Goal: Task Accomplishment & Management: Manage account settings

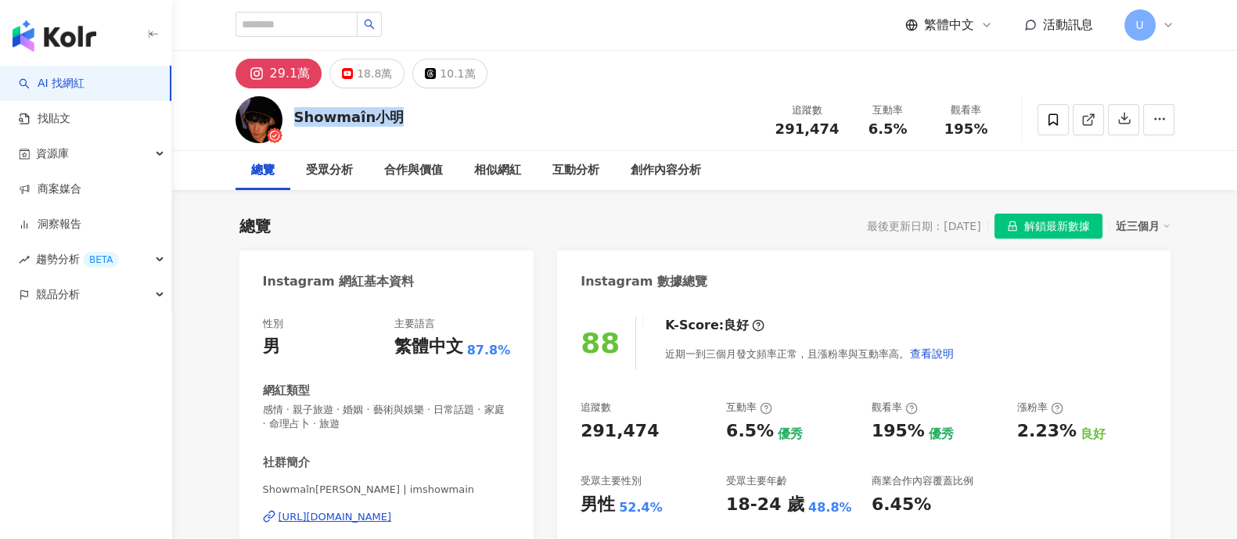
drag, startPoint x: 293, startPoint y: 119, endPoint x: 416, endPoint y: 125, distance: 123.0
click at [416, 125] on div "Showmaîn小明 追蹤數 291,474 互動率 6.5% 觀看率 195%" at bounding box center [705, 119] width 1002 height 62
click at [69, 229] on link "洞察報告" at bounding box center [50, 225] width 63 height 16
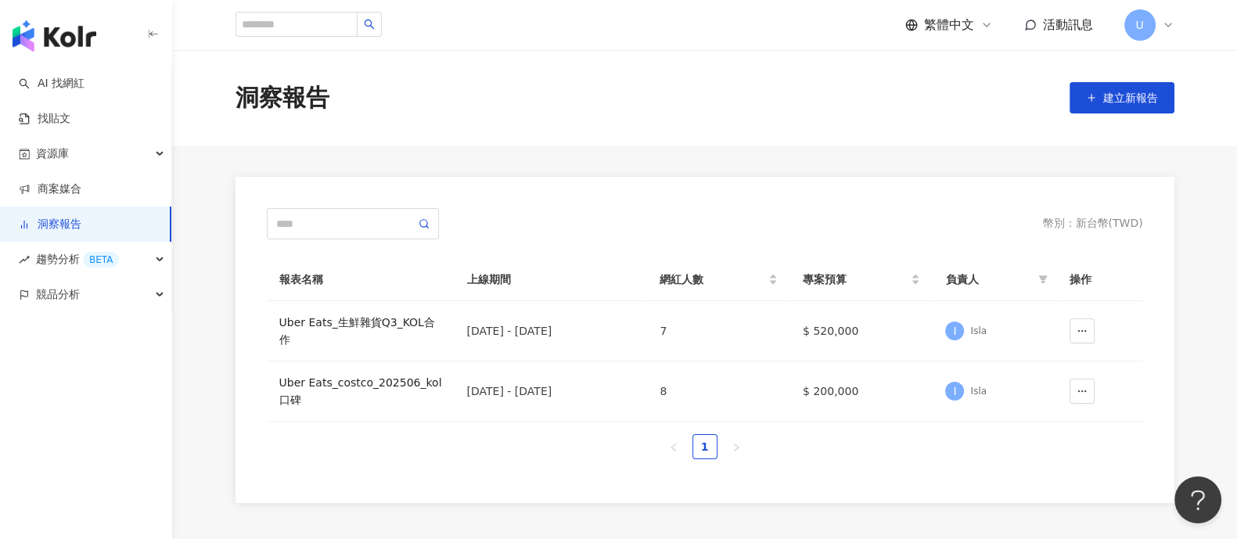
click at [1129, 23] on span "U" at bounding box center [1140, 24] width 31 height 31
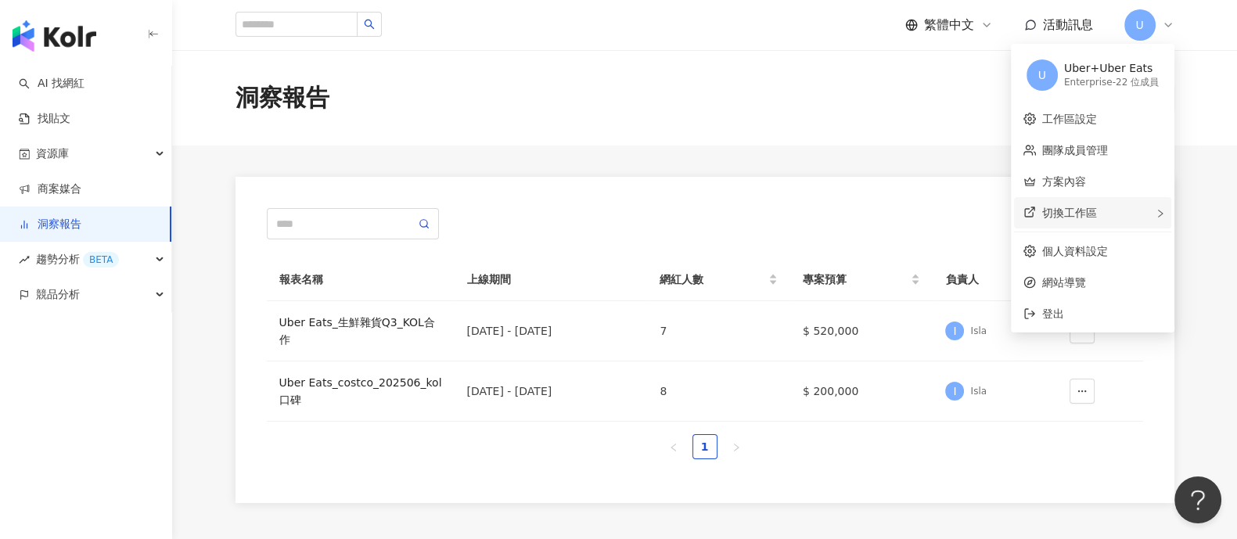
click at [1069, 214] on span "切換工作區" at bounding box center [1070, 213] width 55 height 13
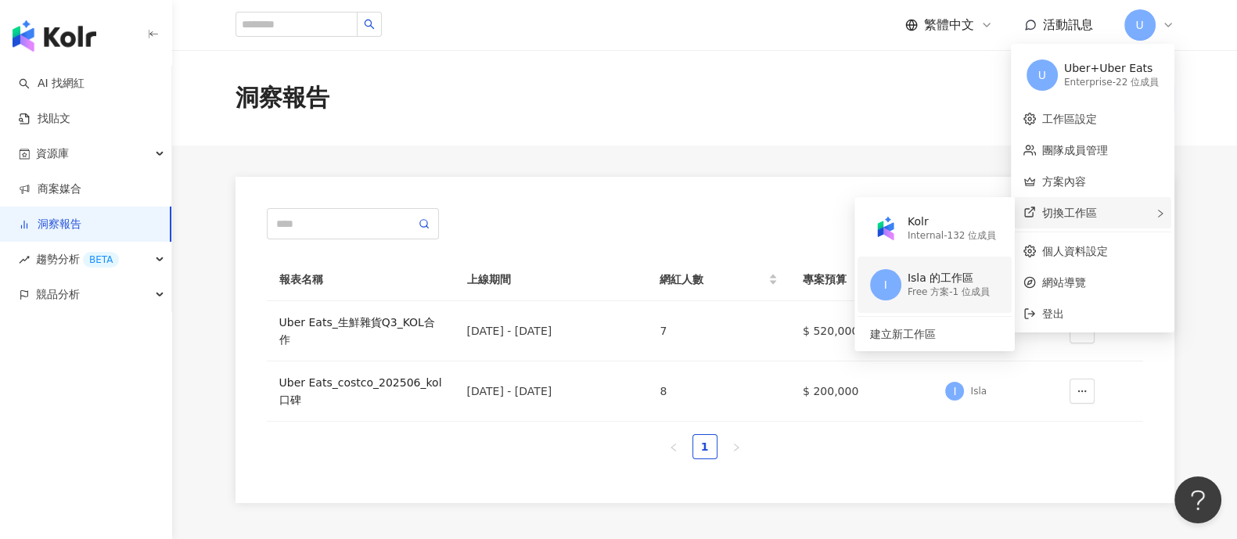
click at [946, 283] on div "Isla 的工作區" at bounding box center [949, 279] width 82 height 16
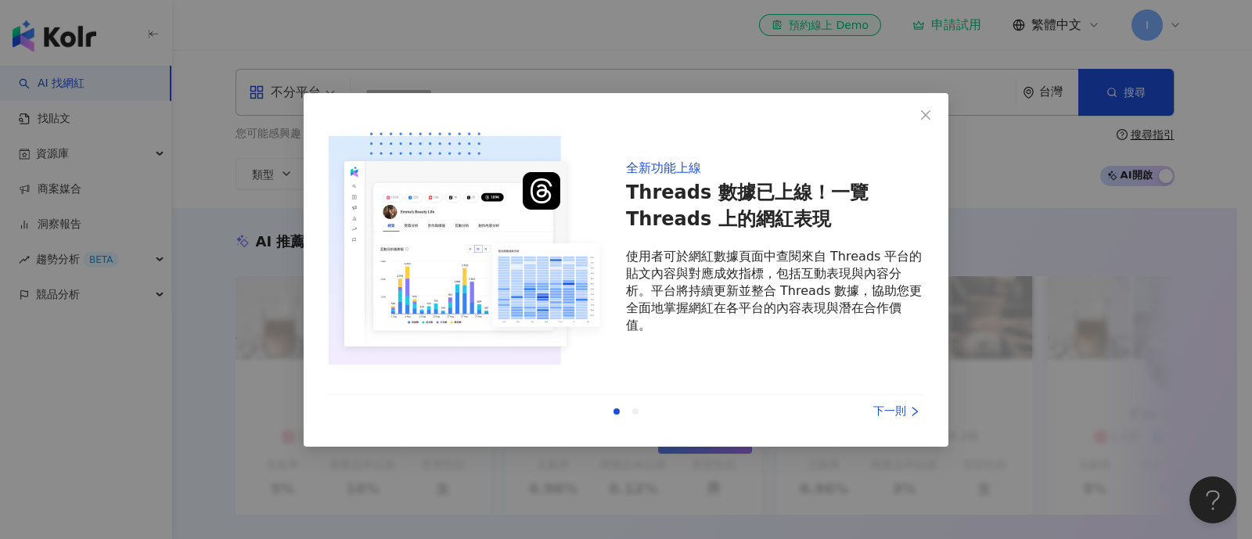
drag, startPoint x: 924, startPoint y: 111, endPoint x: 337, endPoint y: 185, distance: 592.5
click at [925, 111] on icon "close" at bounding box center [926, 115] width 13 height 13
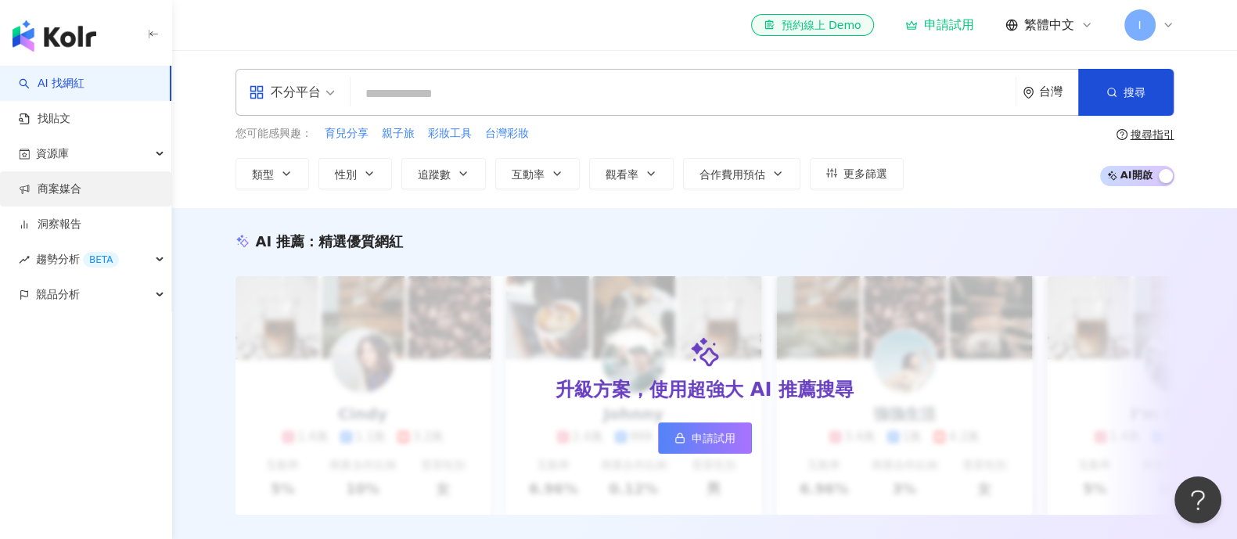
click at [81, 189] on link "商案媒合" at bounding box center [50, 190] width 63 height 16
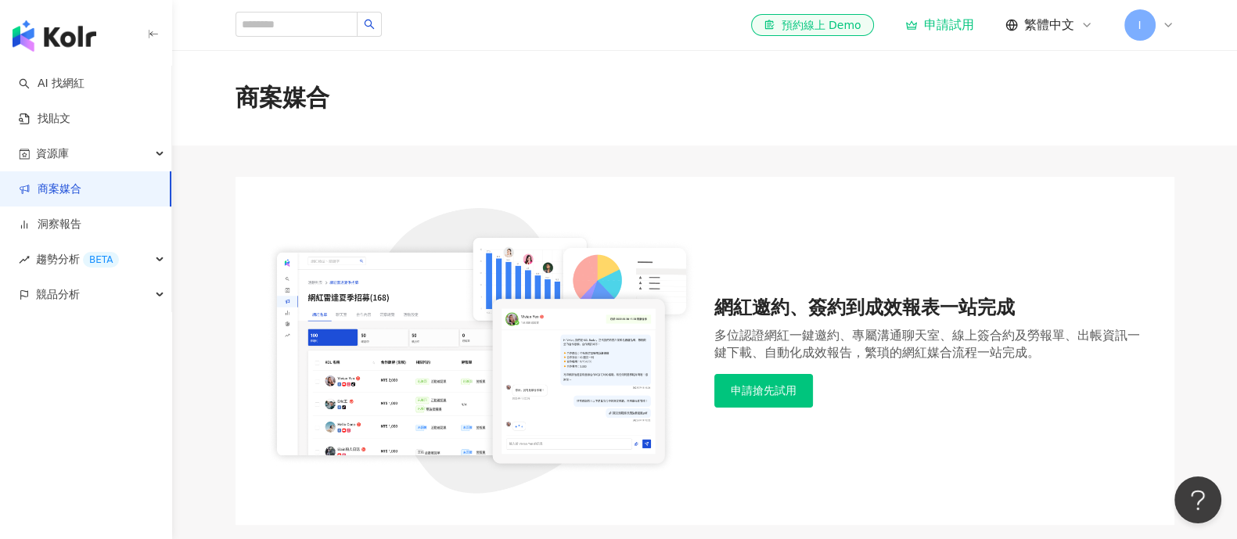
click at [1129, 25] on span "I" at bounding box center [1140, 24] width 31 height 31
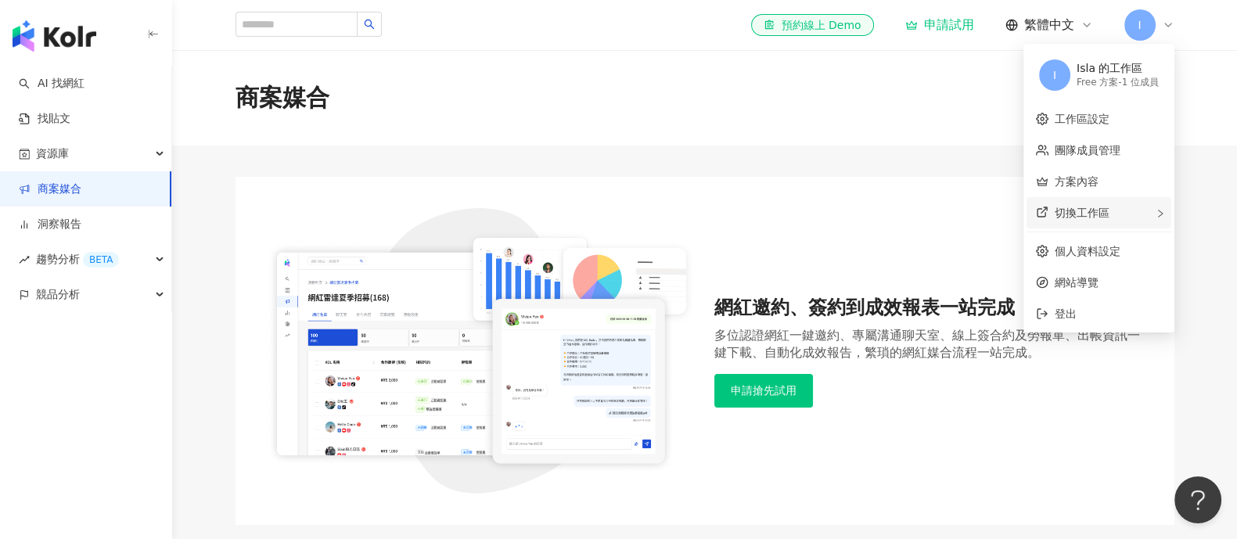
click at [1089, 211] on span "切換工作區" at bounding box center [1082, 213] width 55 height 13
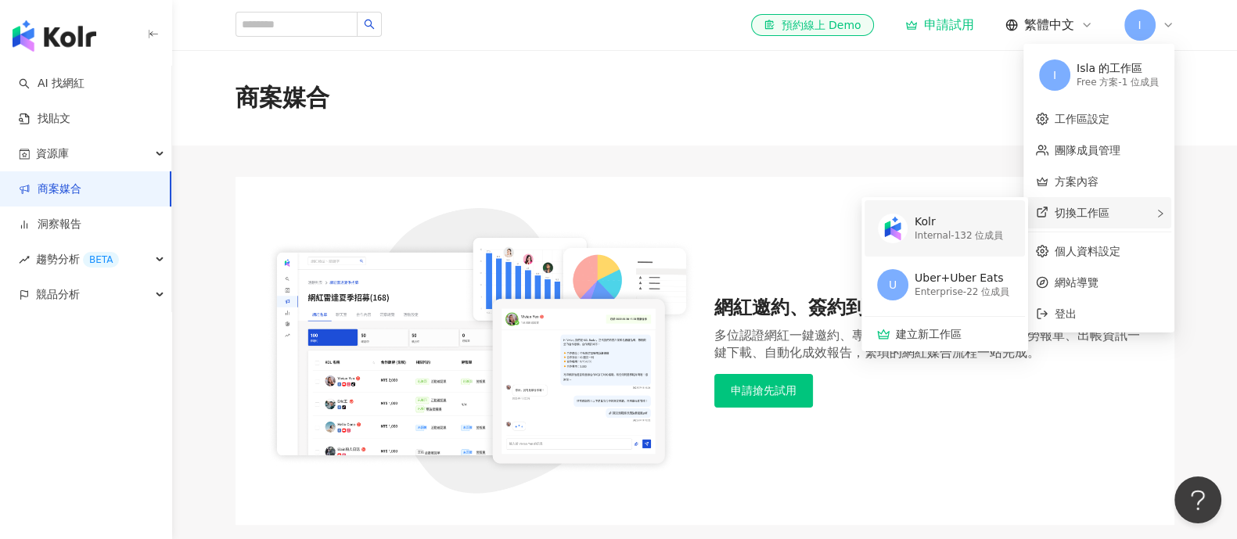
click at [949, 232] on div "Internal - 132 位成員" at bounding box center [959, 235] width 88 height 13
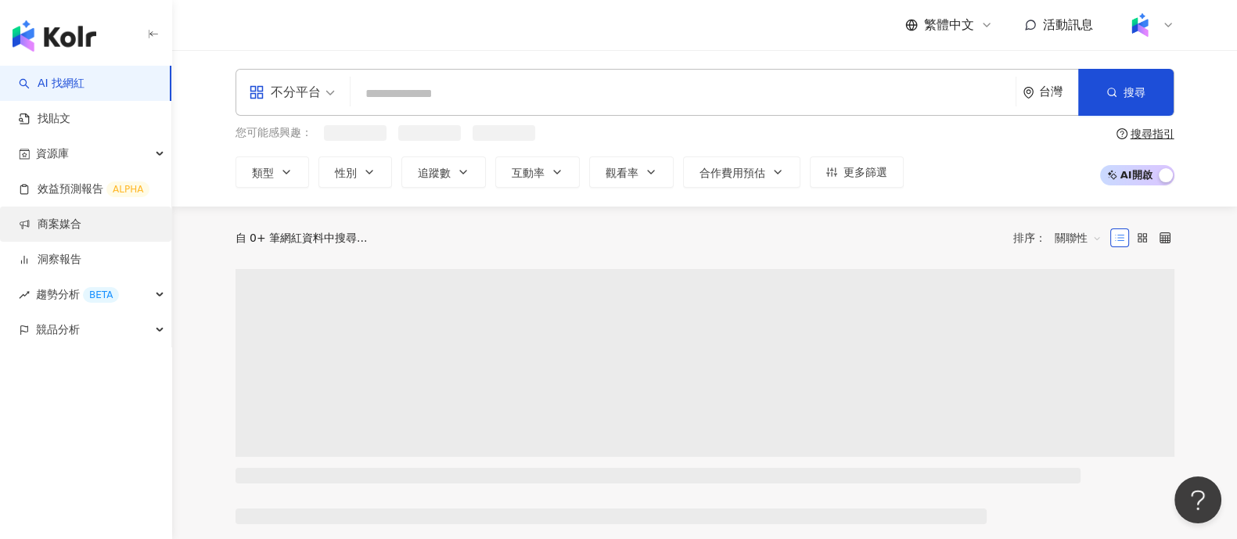
click at [55, 232] on link "商案媒合" at bounding box center [50, 225] width 63 height 16
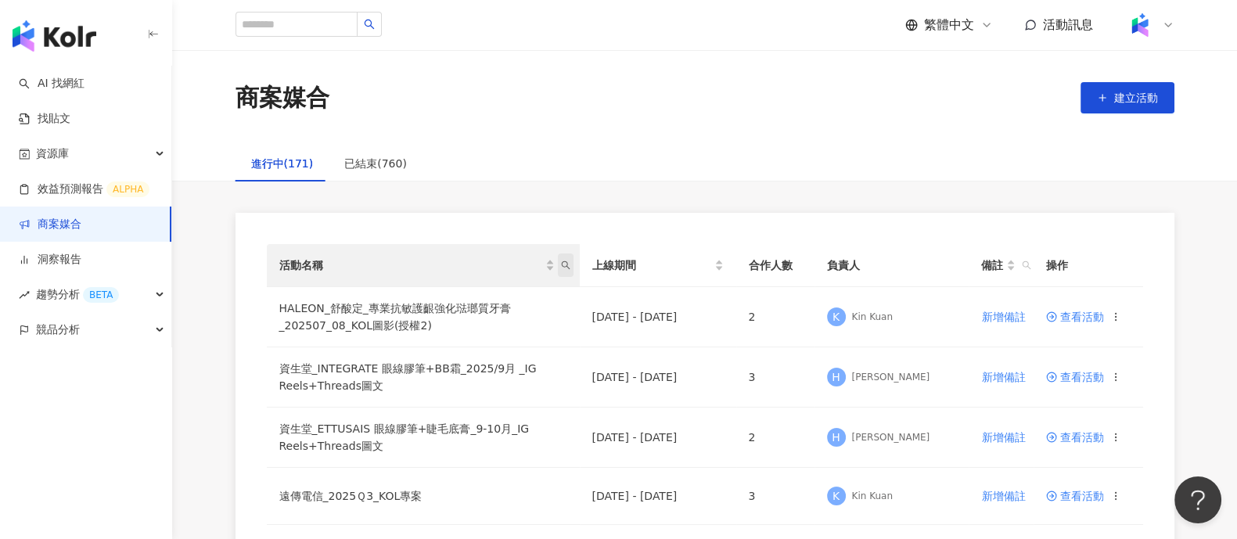
click at [571, 267] on span "活動名稱" at bounding box center [566, 265] width 16 height 23
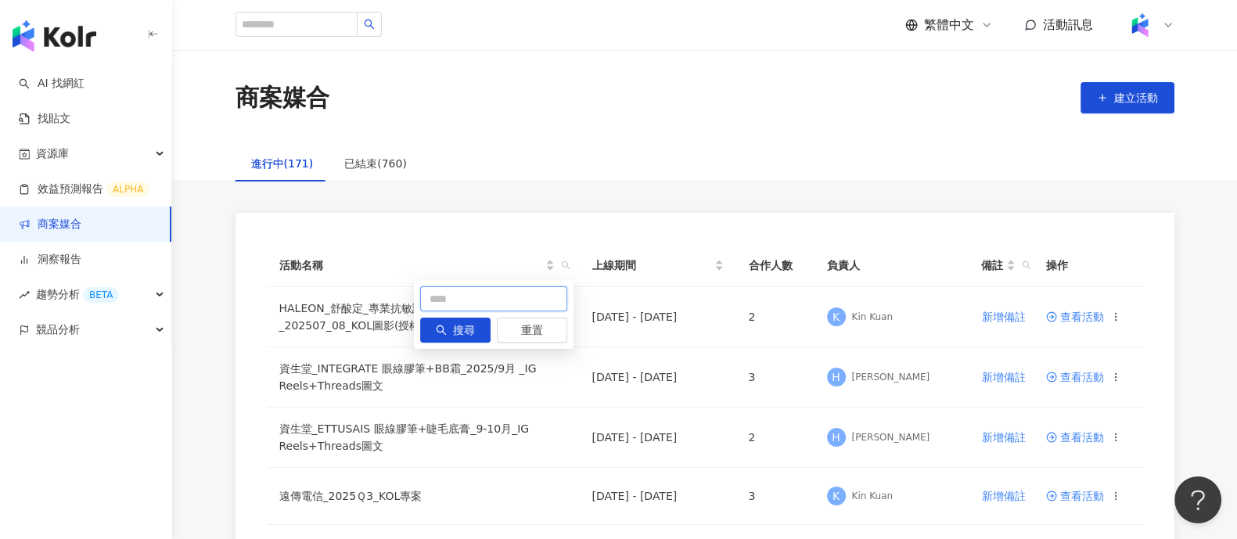
click at [546, 306] on input "text" at bounding box center [493, 298] width 147 height 25
type input "*"
type input "**"
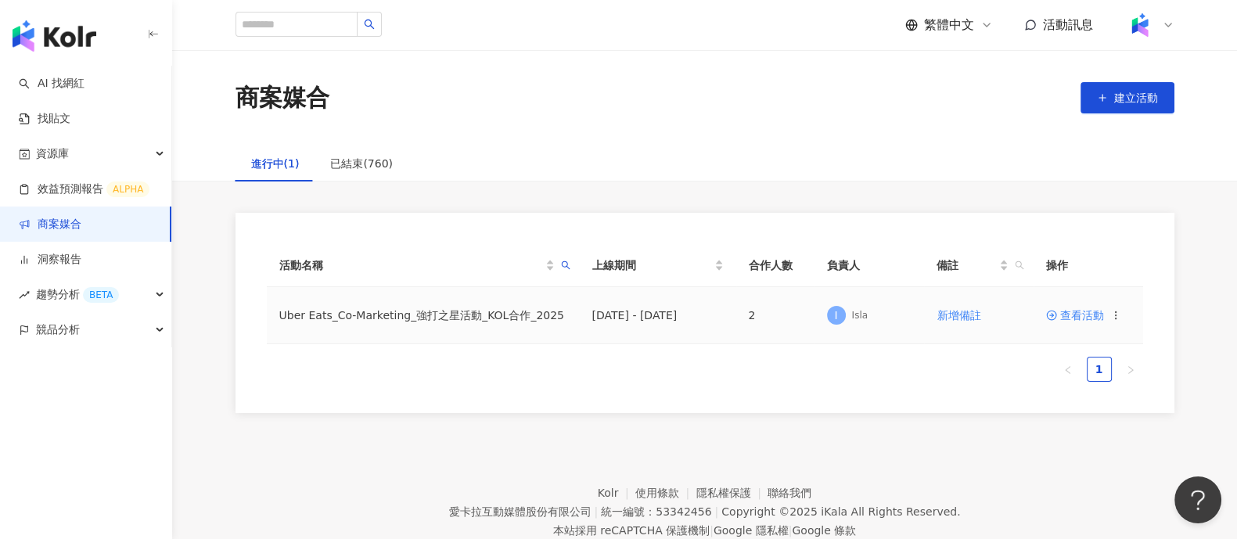
click at [1068, 316] on span "查看活動" at bounding box center [1075, 315] width 58 height 11
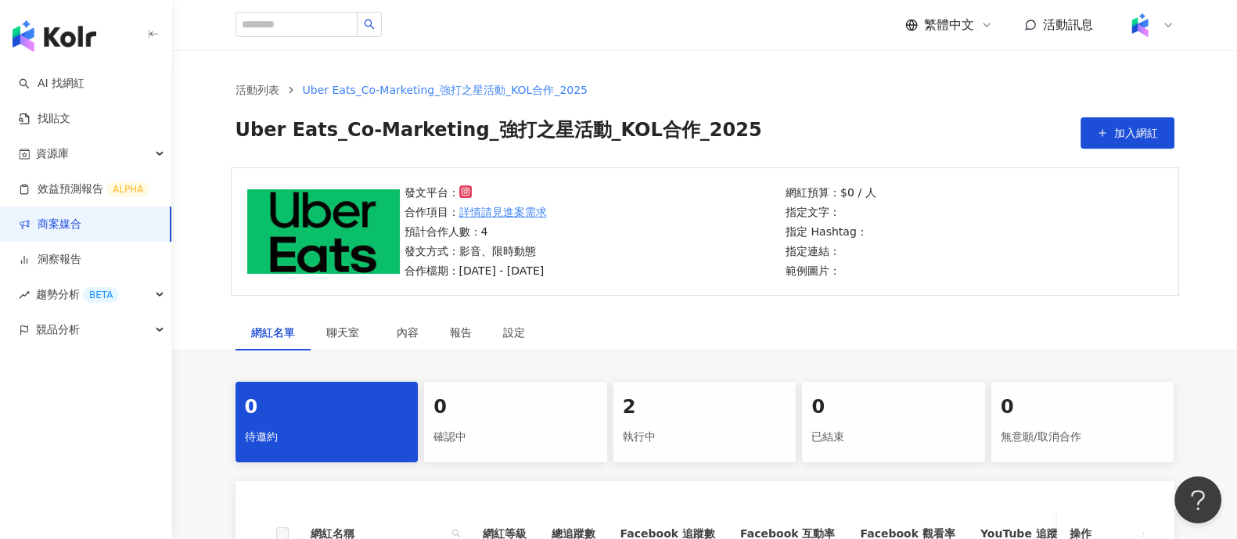
scroll to position [294, 0]
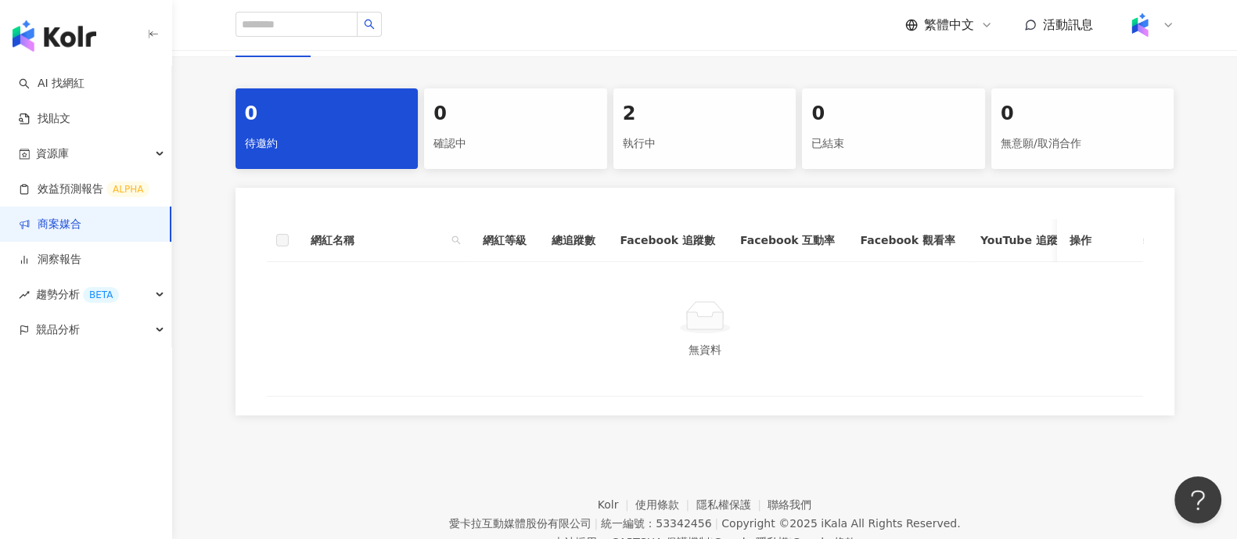
click at [751, 131] on div "執行中" at bounding box center [705, 144] width 164 height 27
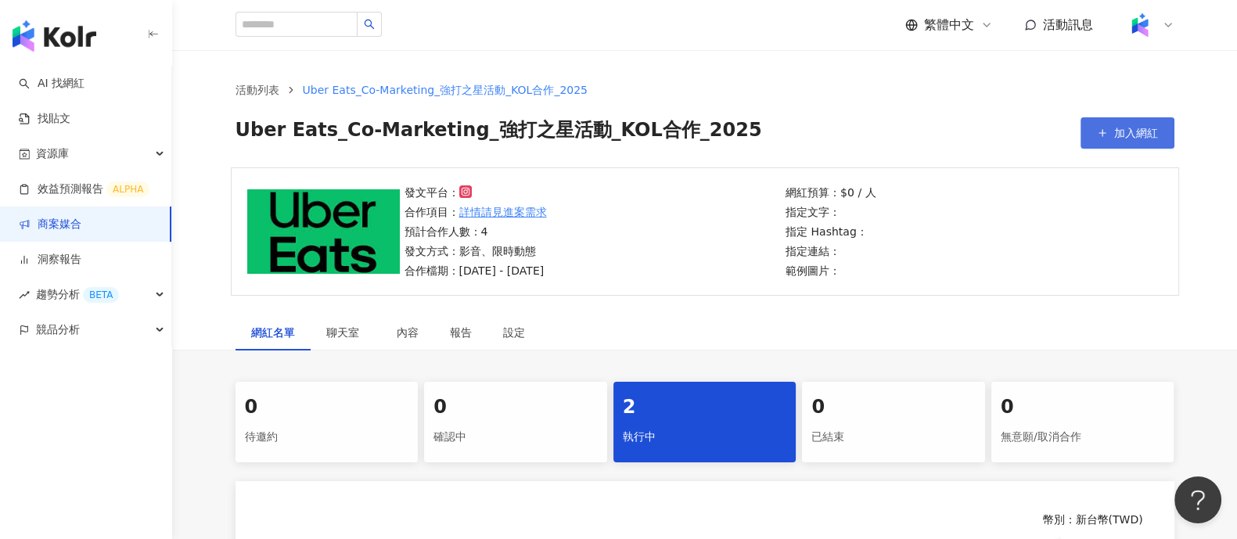
click at [1137, 131] on span "加入網紅" at bounding box center [1137, 133] width 44 height 13
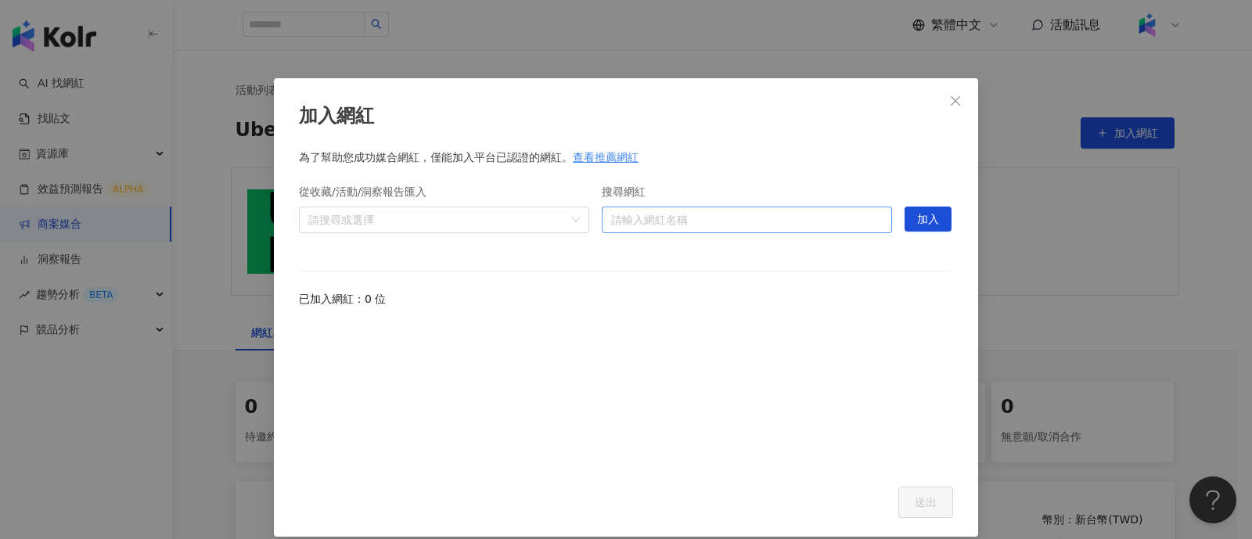
click at [693, 216] on input "搜尋網紅" at bounding box center [747, 219] width 272 height 25
paste input "**********"
type input "**********"
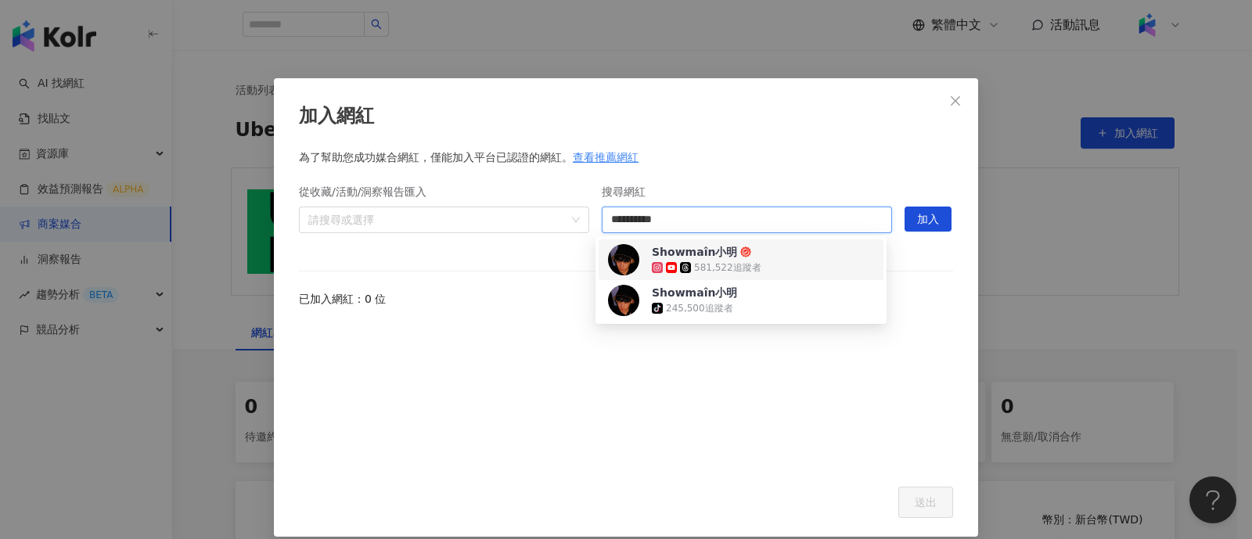
click at [684, 256] on div "Showmaîn小明" at bounding box center [694, 252] width 85 height 16
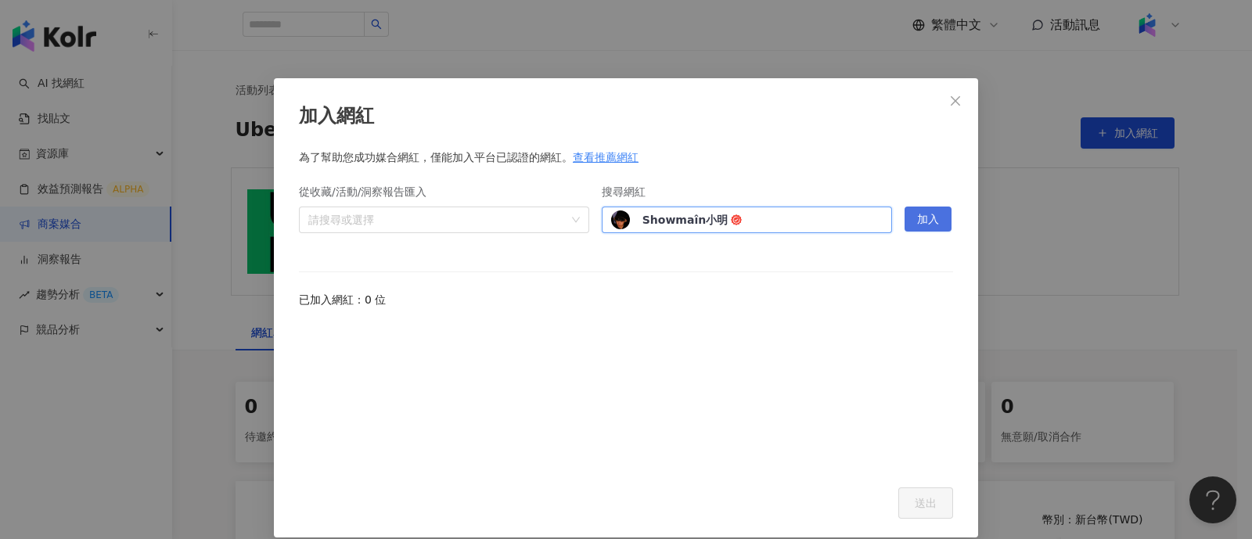
click at [931, 225] on span "加入" at bounding box center [928, 219] width 22 height 25
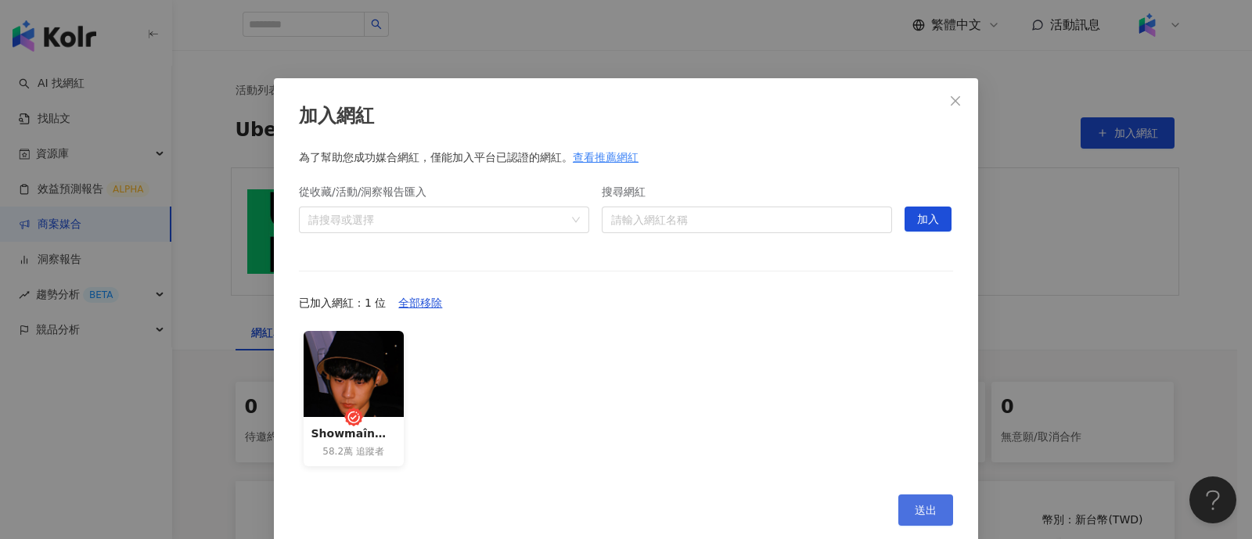
click at [923, 506] on span "送出" at bounding box center [926, 510] width 22 height 13
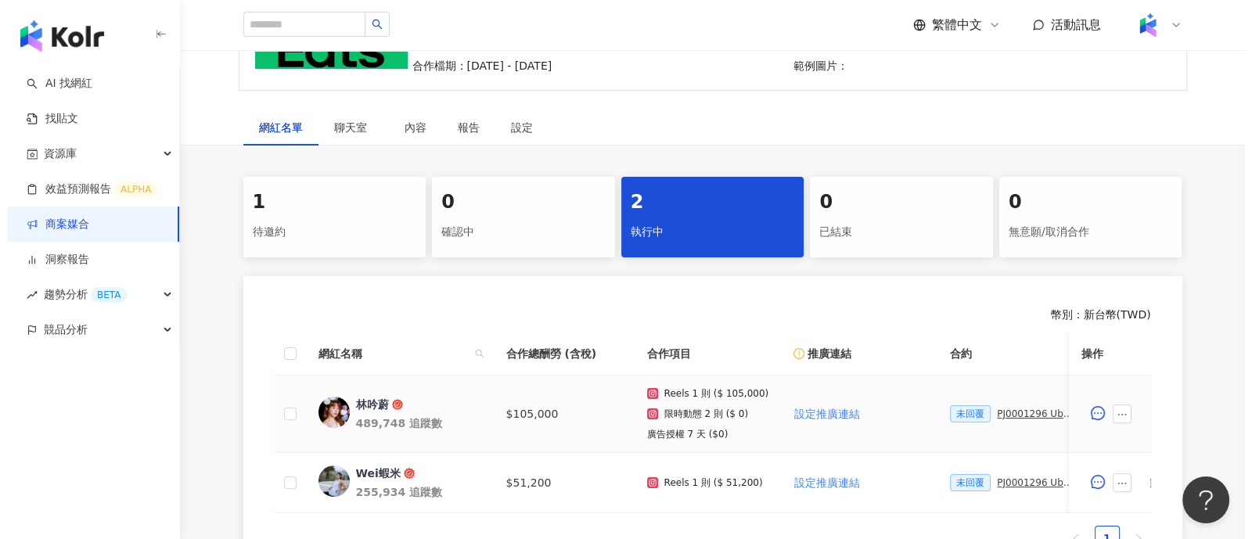
scroll to position [294, 0]
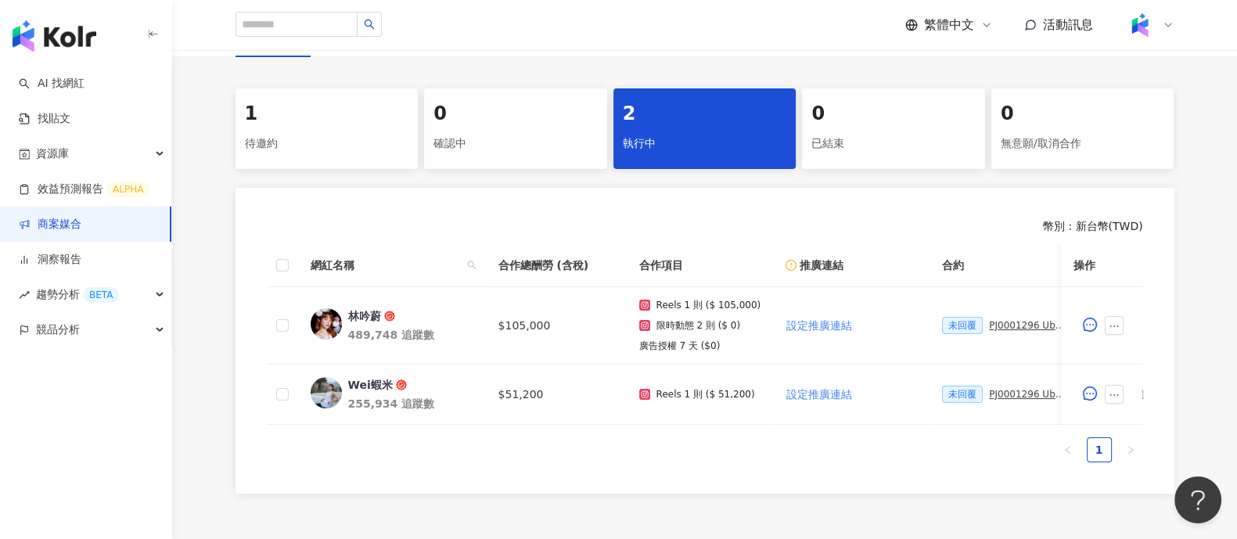
click at [290, 134] on div "待邀約" at bounding box center [327, 144] width 164 height 27
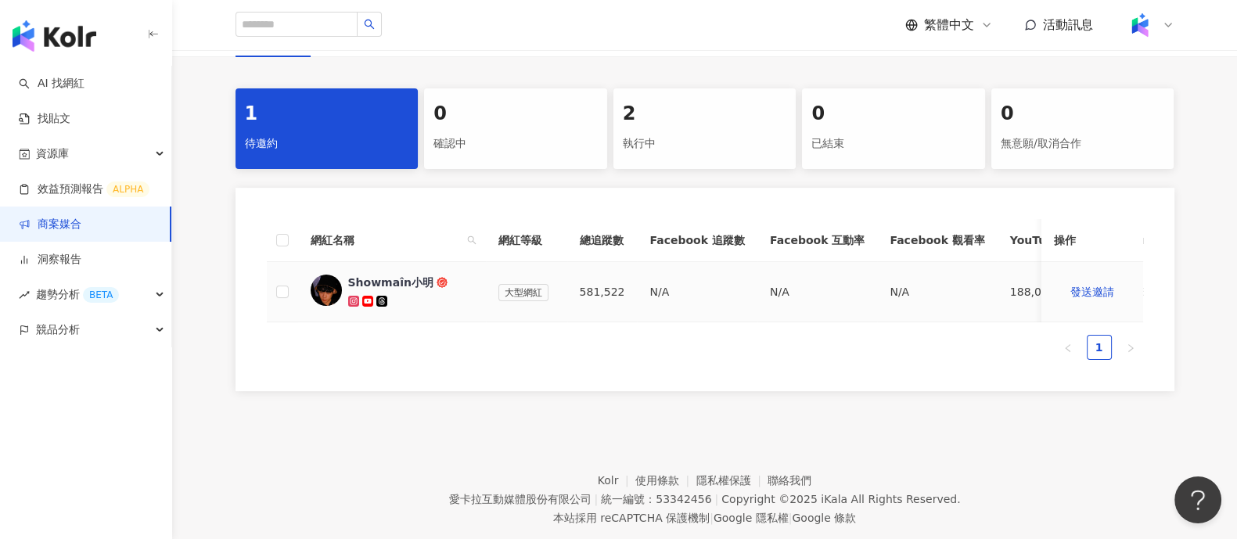
click at [280, 276] on td at bounding box center [282, 292] width 31 height 60
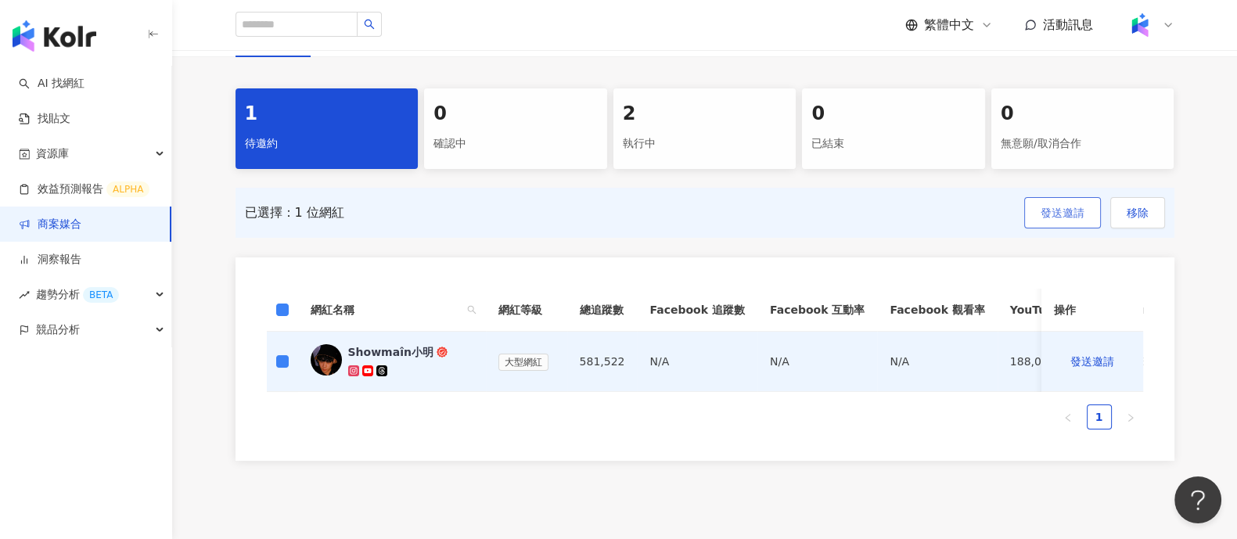
click at [1063, 210] on span "發送邀請" at bounding box center [1063, 213] width 44 height 13
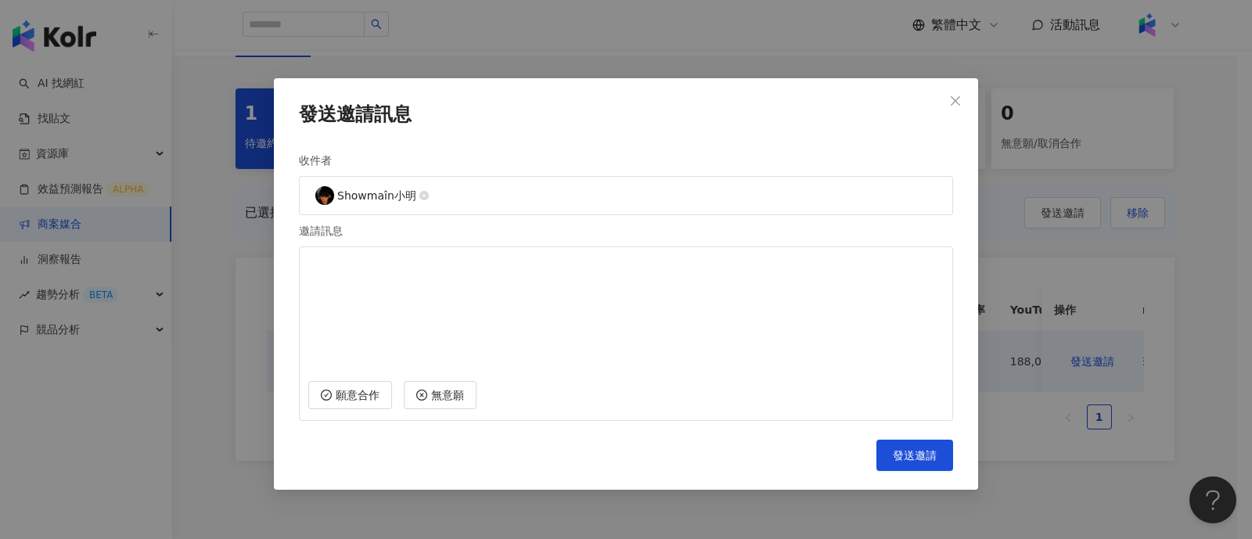
click at [913, 470] on div "發送邀請訊息 收件者 Showmaîn小明 邀請訊息 願意合作 無意願 Cancel 發送邀請" at bounding box center [626, 284] width 704 height 412
click at [931, 454] on span "發送邀請" at bounding box center [915, 455] width 44 height 13
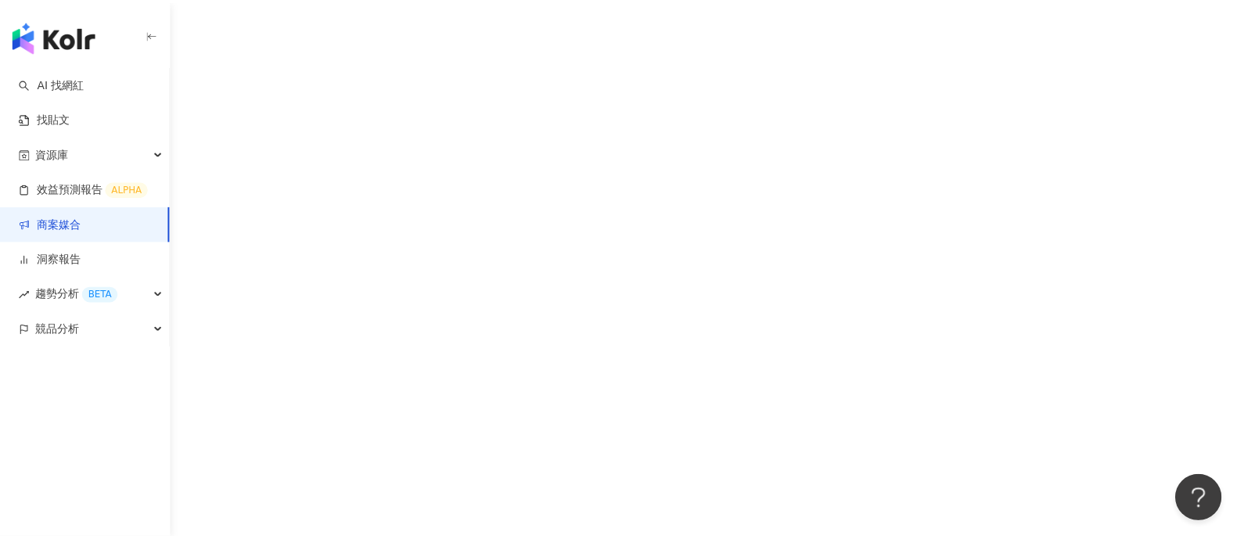
scroll to position [71, 0]
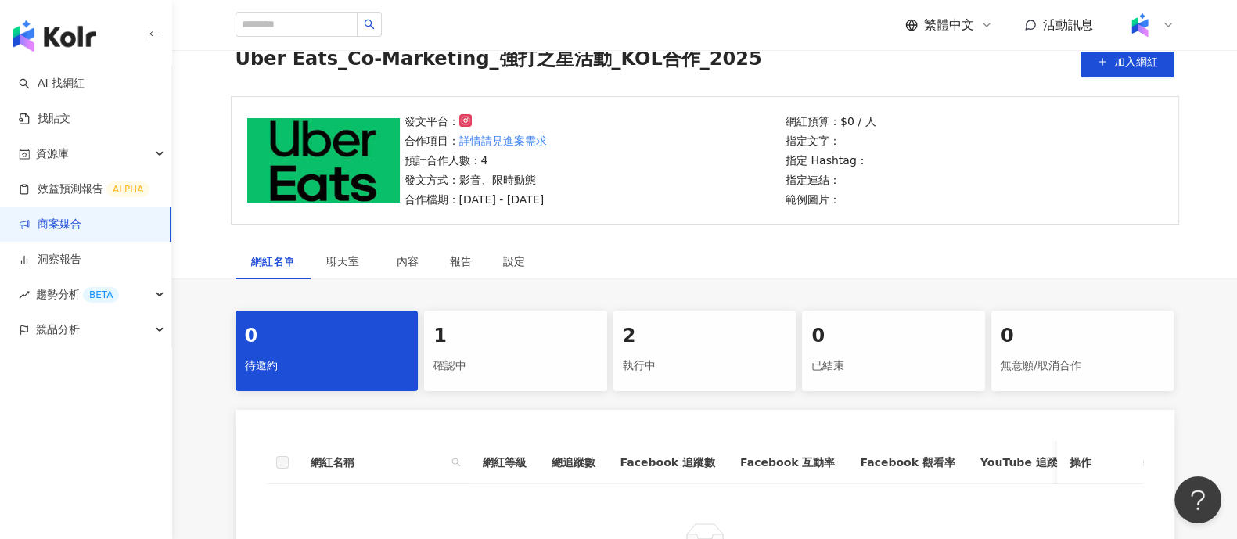
click at [497, 338] on div "1" at bounding box center [516, 336] width 164 height 27
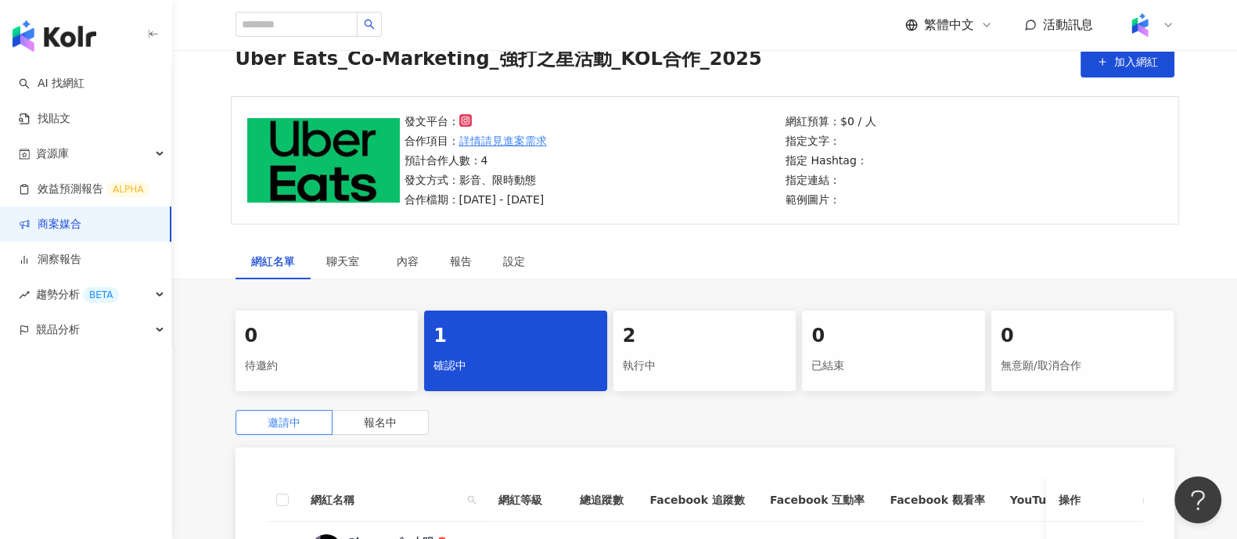
scroll to position [169, 0]
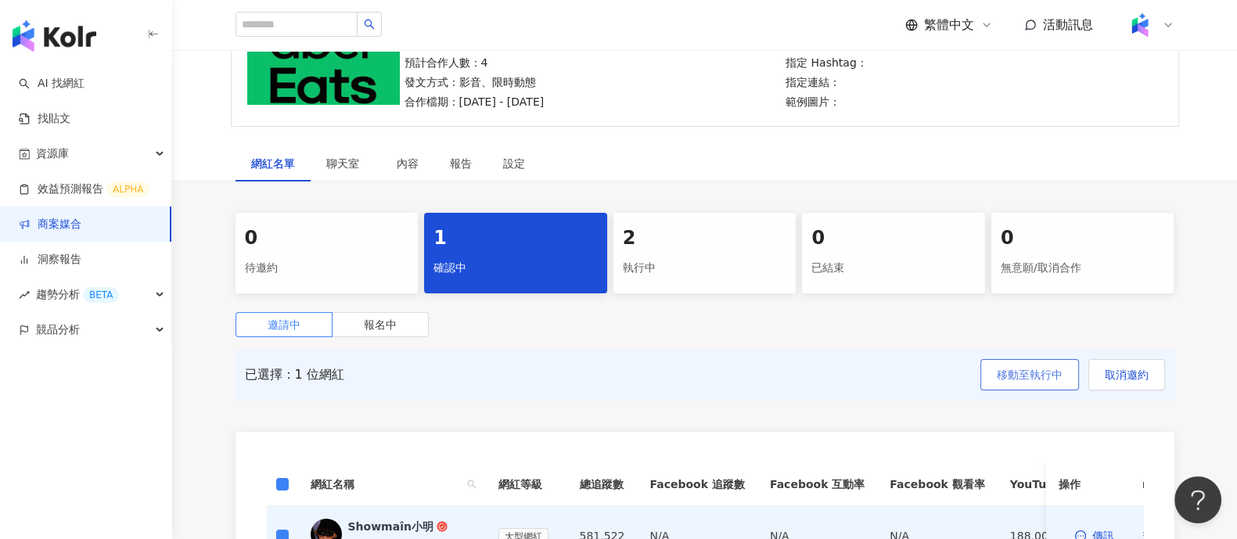
click at [1068, 374] on button "移動至執行中" at bounding box center [1030, 374] width 99 height 31
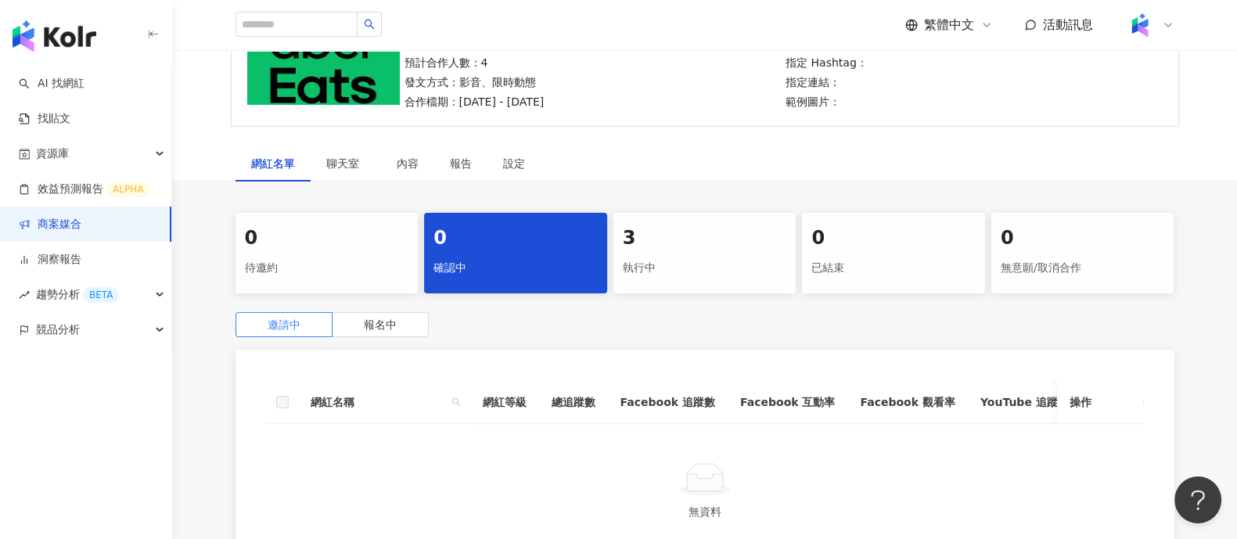
click at [675, 250] on div "3" at bounding box center [705, 238] width 164 height 27
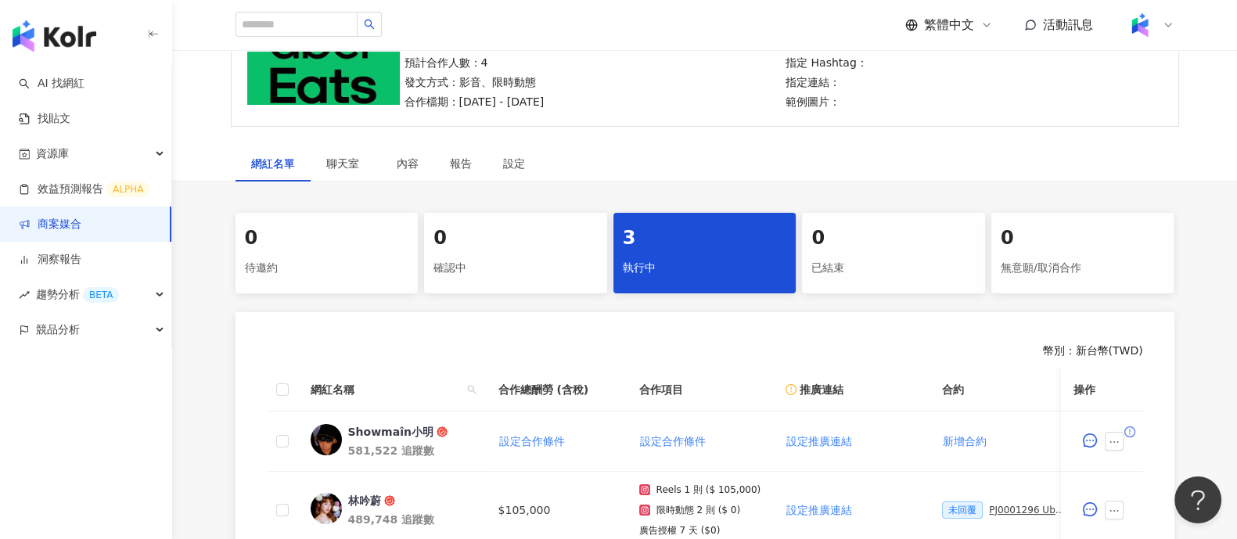
scroll to position [267, 0]
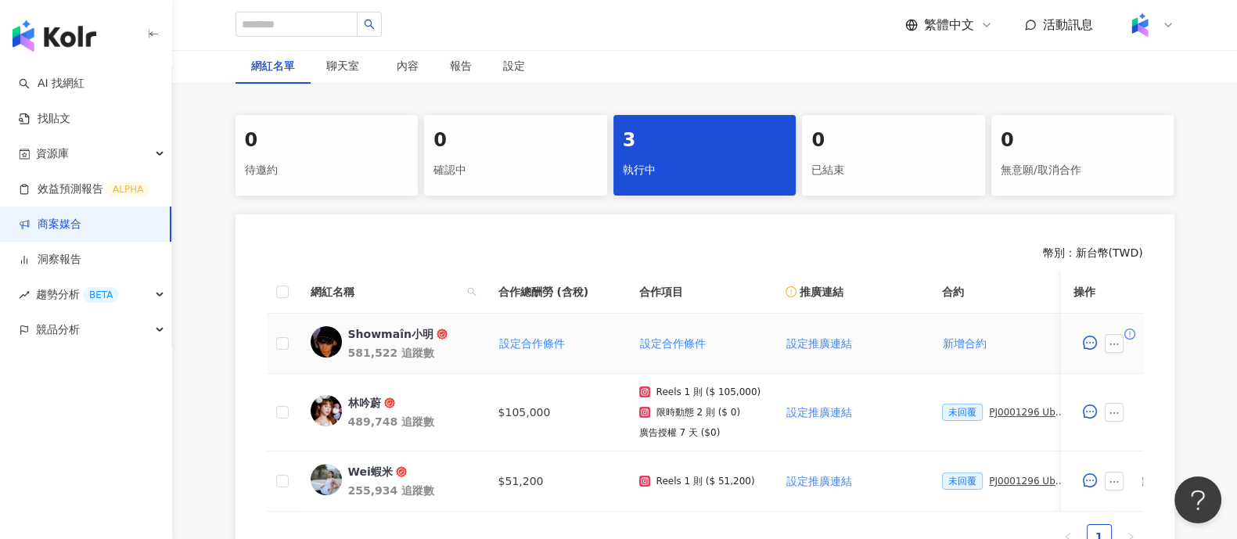
click at [1114, 354] on div at bounding box center [1103, 343] width 56 height 31
click at [1114, 350] on button "button" at bounding box center [1115, 343] width 19 height 19
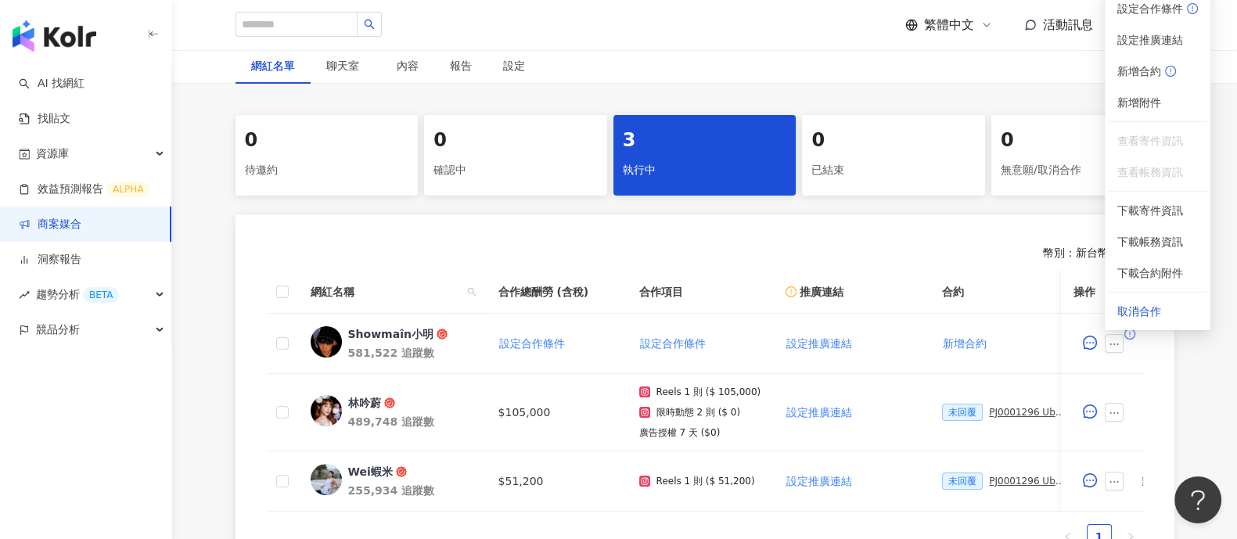
click at [974, 239] on div "幣別 ： 新台幣 ( TWD ) 網紅名稱 合作總酬勞 (含稅) 合作項目 推廣連結 合約 勞報單 其他附件 上線連結 領款人身份 備註 付款狀態 操作 Sh…" at bounding box center [705, 397] width 939 height 366
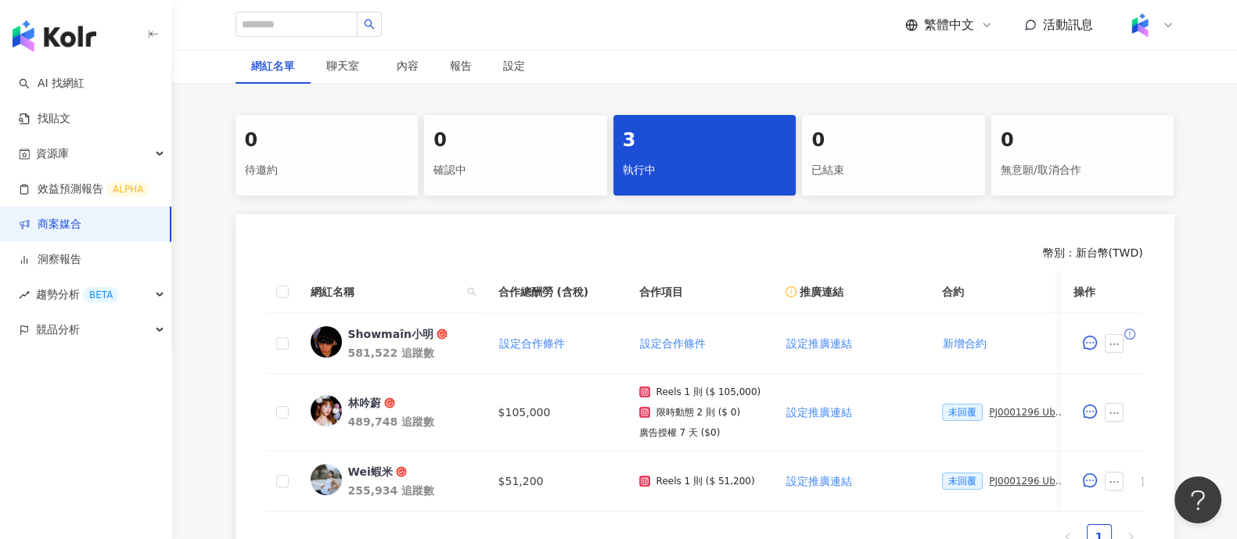
click at [368, 247] on div "幣別 ： 新台幣 ( TWD )" at bounding box center [705, 254] width 877 height 16
click at [560, 337] on span "設定合作條件" at bounding box center [532, 343] width 66 height 13
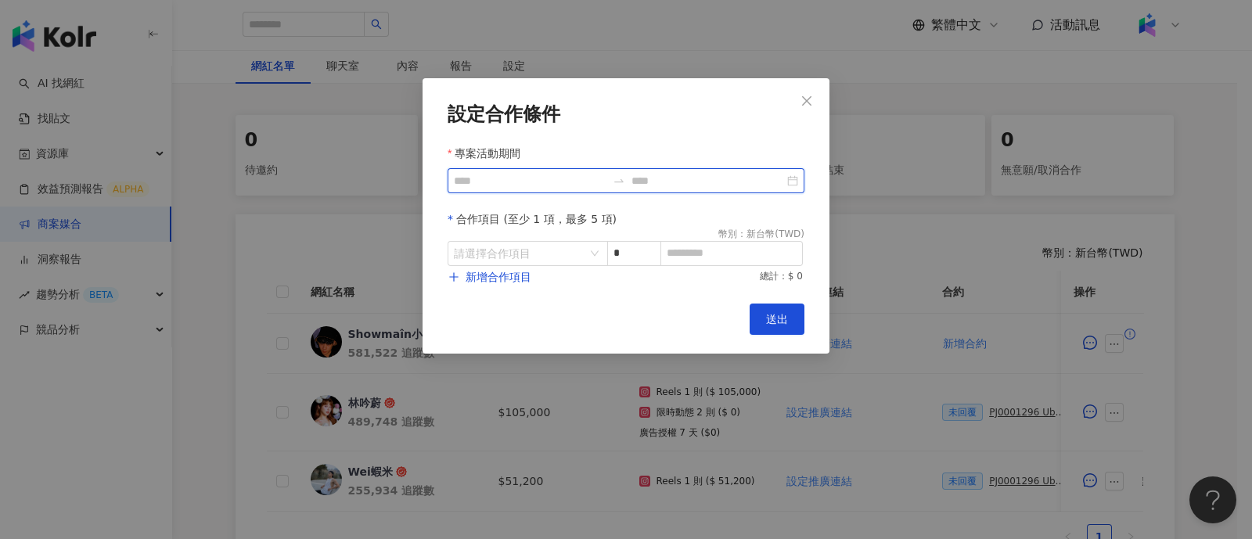
click at [578, 181] on input "專案活動期間" at bounding box center [530, 180] width 153 height 17
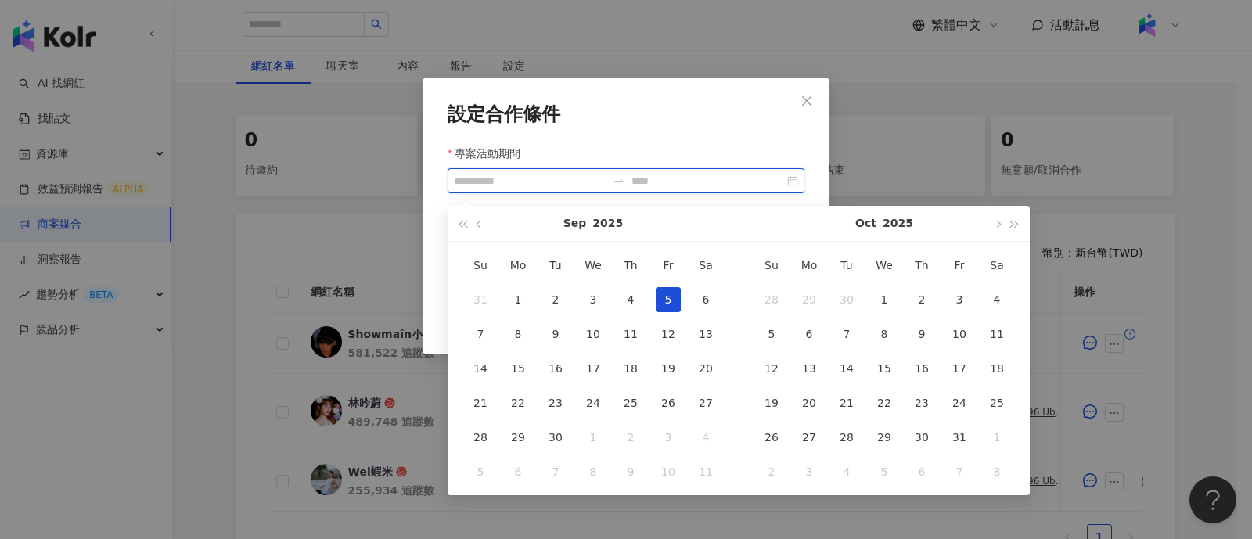
type input "**********"
click at [661, 301] on div "5" at bounding box center [668, 299] width 25 height 25
type input "**********"
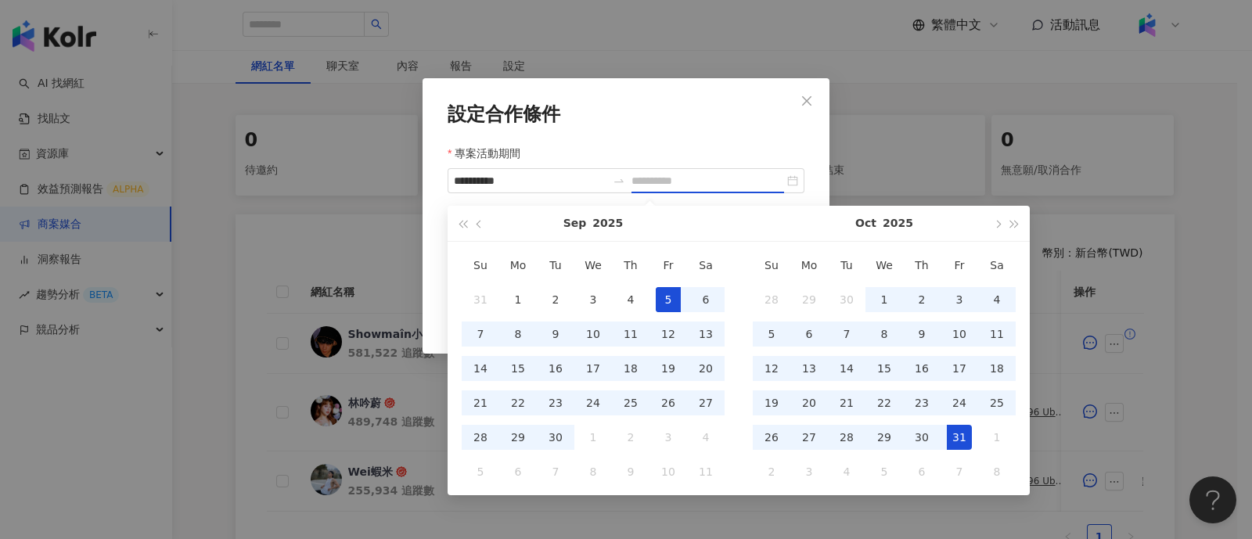
click at [947, 437] on div "31" at bounding box center [959, 437] width 25 height 25
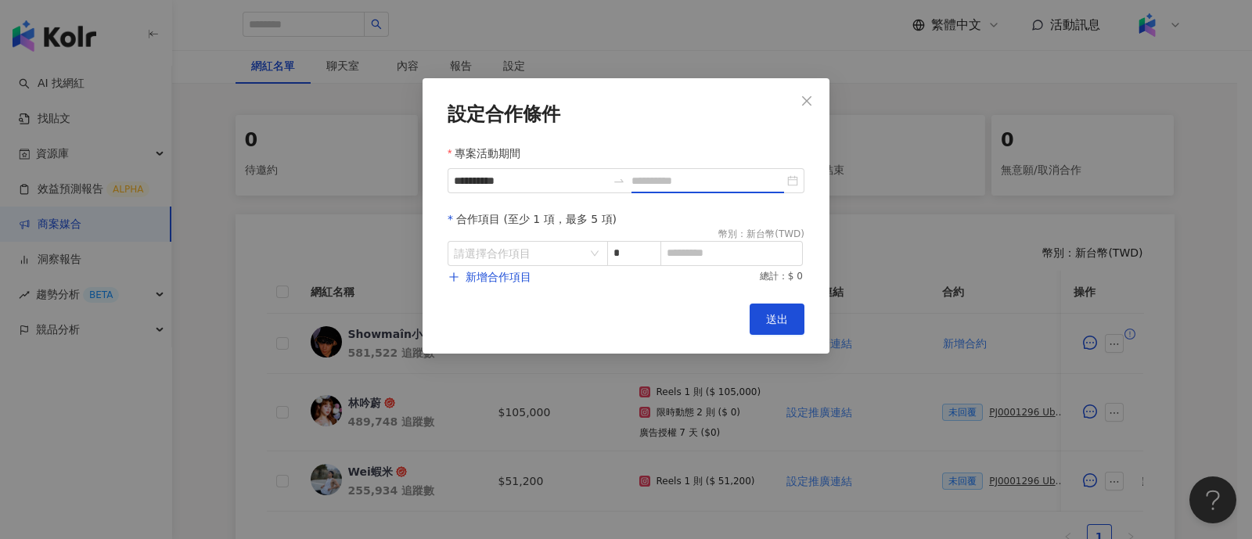
type input "**********"
click at [507, 261] on input "search" at bounding box center [519, 253] width 131 height 23
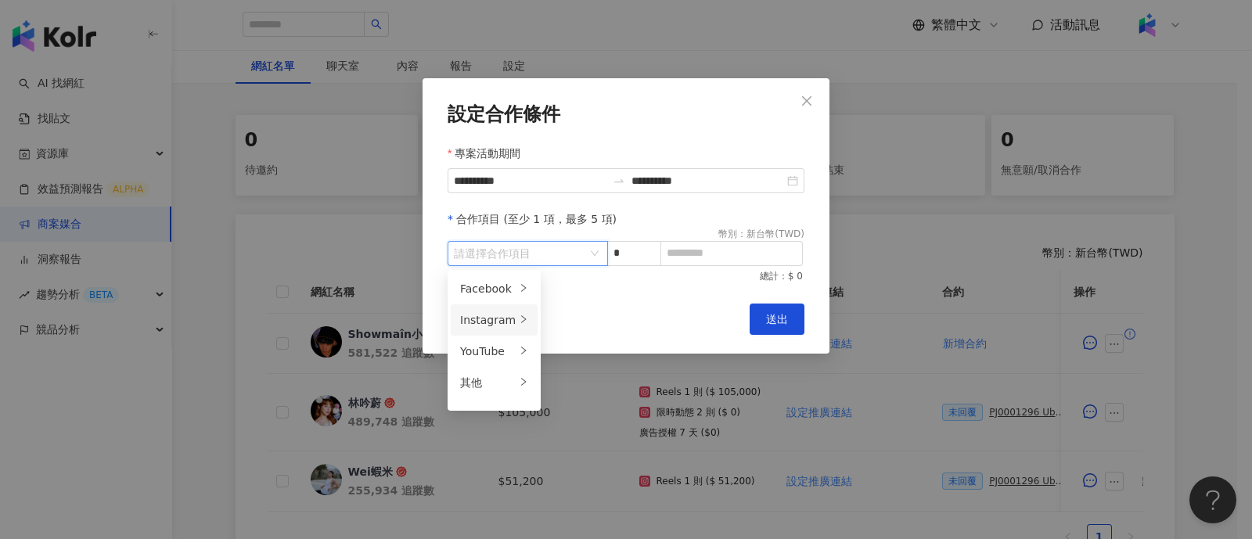
click at [482, 326] on div "Instagram" at bounding box center [488, 320] width 56 height 17
click at [567, 327] on div "Reels" at bounding box center [585, 320] width 62 height 17
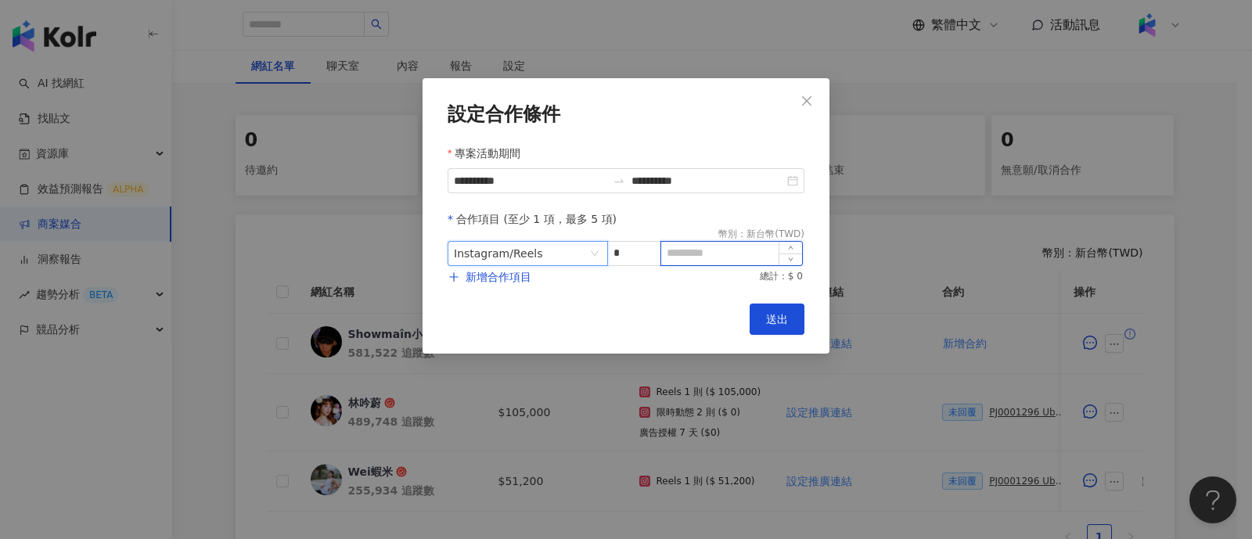
click at [682, 252] on input at bounding box center [731, 253] width 141 height 23
paste input "******"
type input "******"
click at [529, 271] on span "新增合作項目" at bounding box center [499, 277] width 66 height 13
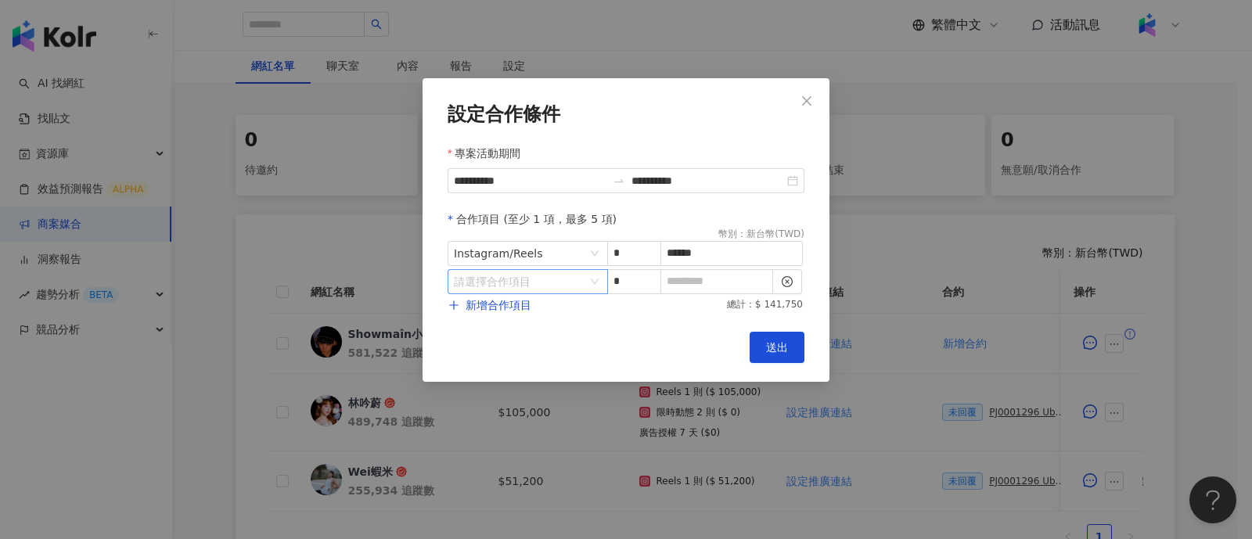
click at [517, 279] on input "search" at bounding box center [519, 281] width 131 height 23
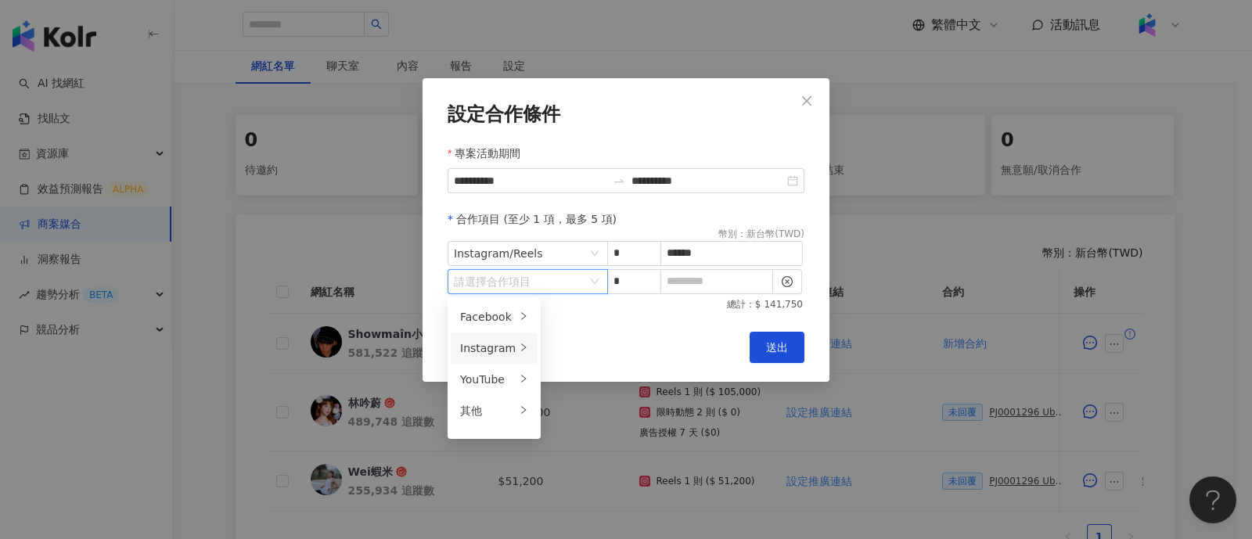
click at [496, 348] on div "Instagram" at bounding box center [488, 348] width 56 height 17
click at [579, 412] on span "限時動態" at bounding box center [576, 411] width 44 height 13
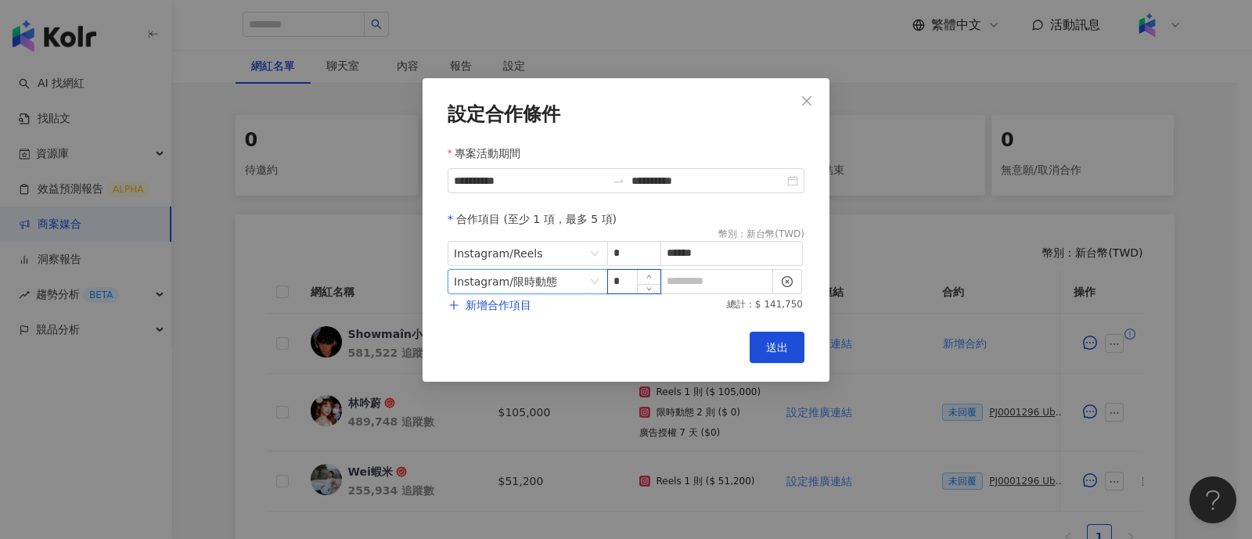
type input "*"
click at [653, 277] on span "Increase Value" at bounding box center [648, 277] width 23 height 14
click at [715, 289] on input at bounding box center [716, 281] width 111 height 23
type input "*"
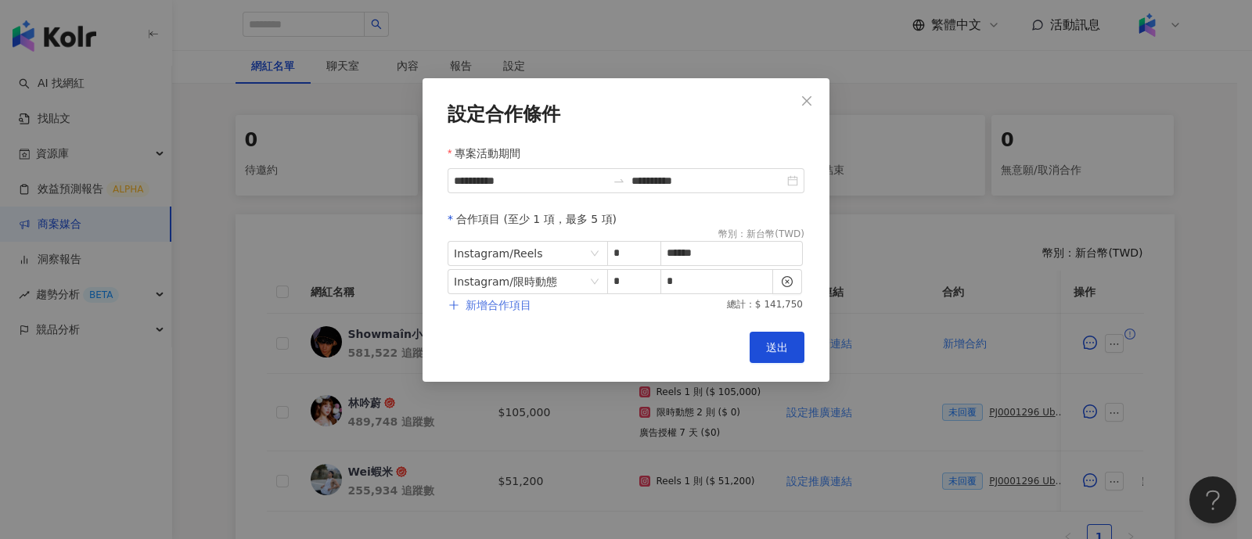
click at [485, 309] on span "新增合作項目" at bounding box center [499, 305] width 66 height 13
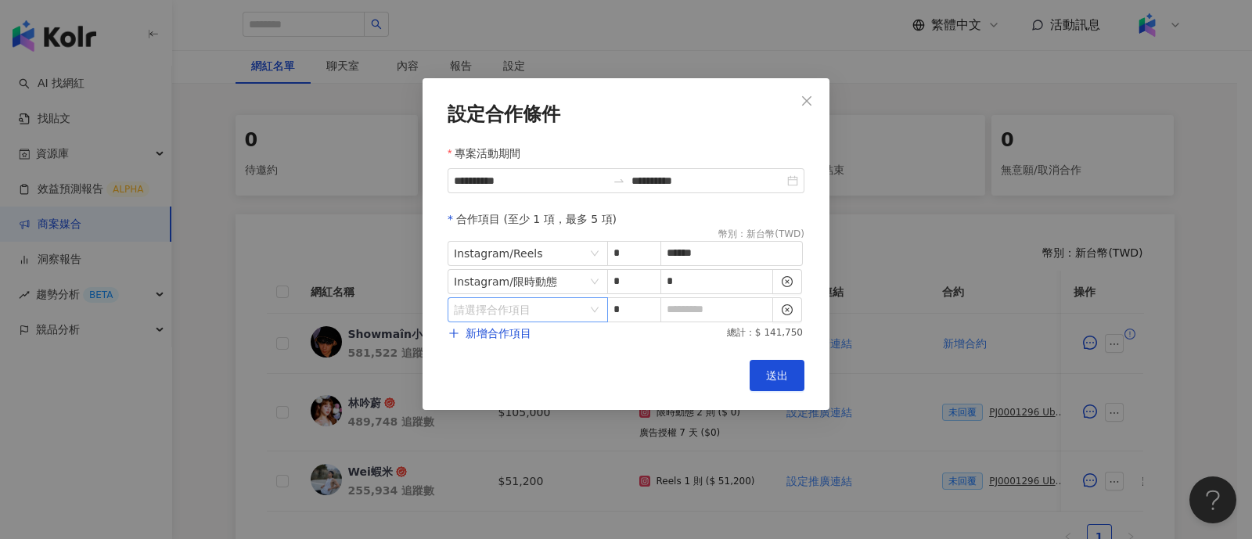
click at [487, 309] on input "search" at bounding box center [519, 309] width 131 height 23
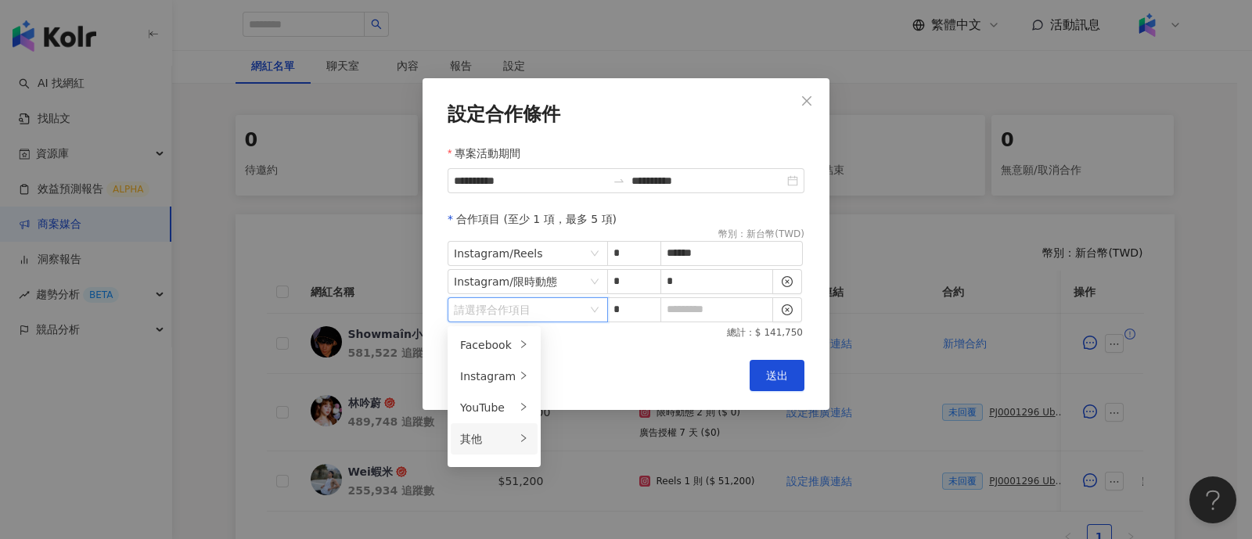
click at [489, 448] on li "其他" at bounding box center [494, 438] width 87 height 31
click at [582, 345] on div "廣告授權" at bounding box center [578, 345] width 49 height 17
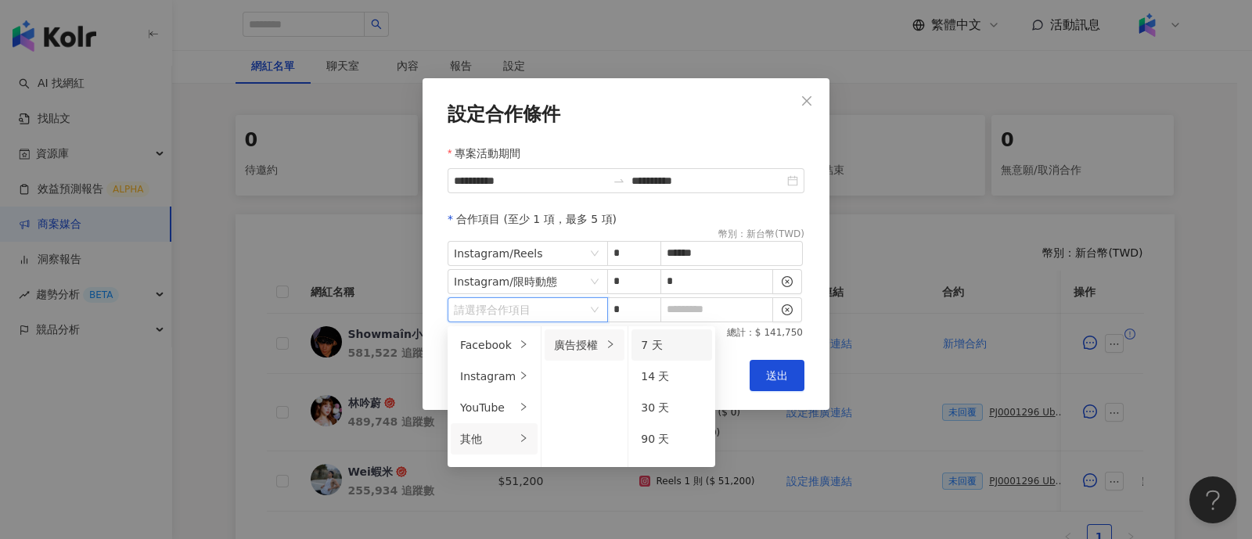
click at [646, 339] on span "7 天" at bounding box center [651, 345] width 21 height 13
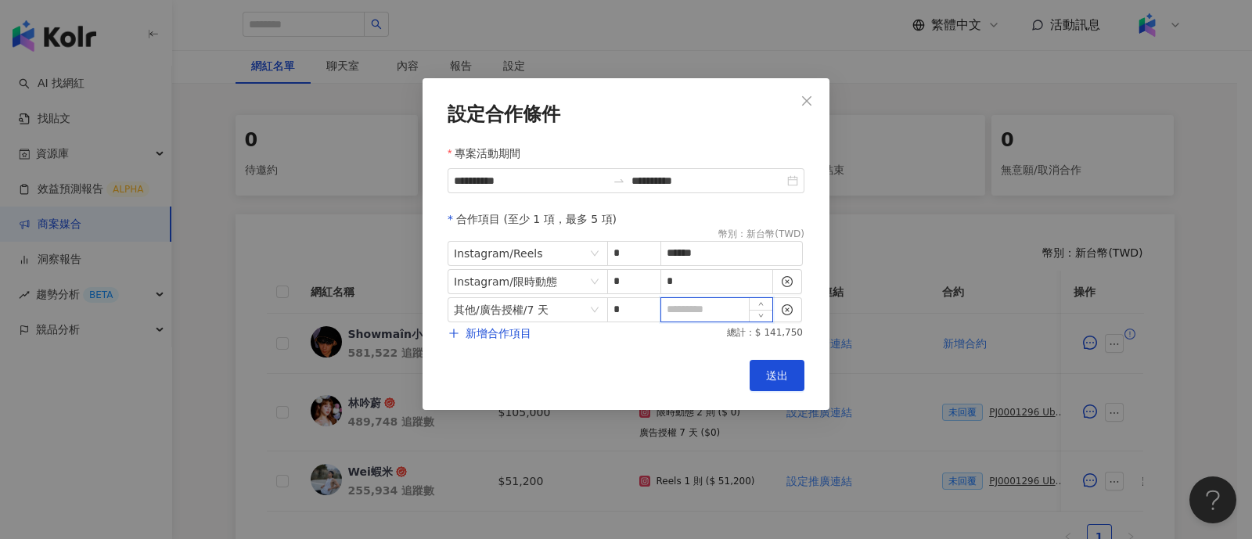
click at [679, 314] on input at bounding box center [716, 309] width 111 height 23
type input "*"
drag, startPoint x: 771, startPoint y: 369, endPoint x: 745, endPoint y: 397, distance: 37.7
click at [771, 369] on span "送出" at bounding box center [777, 375] width 22 height 13
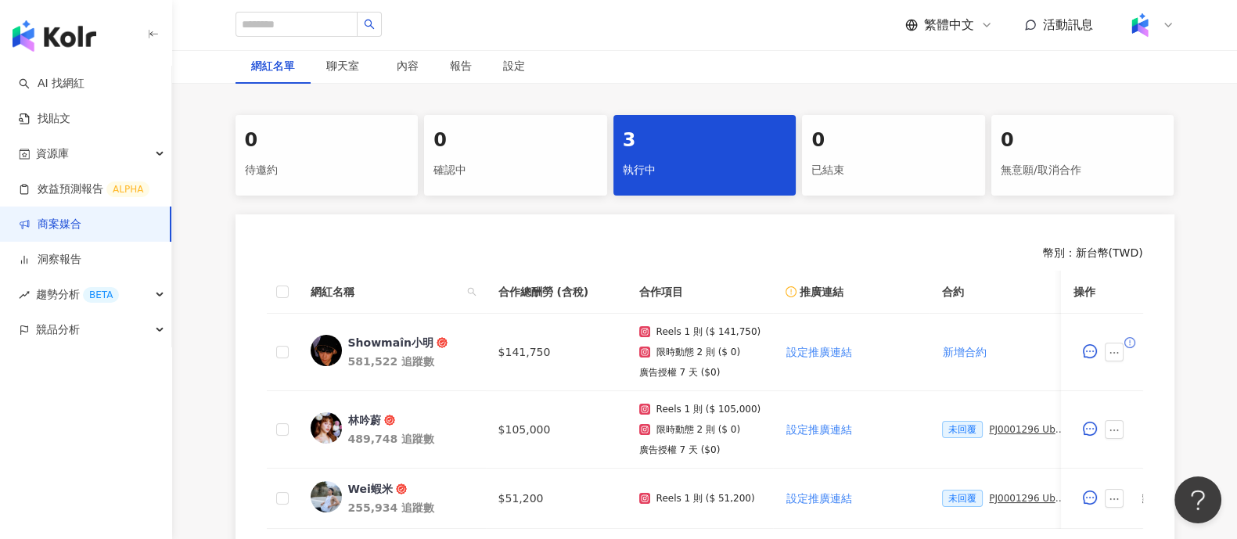
click at [54, 221] on link "商案媒合" at bounding box center [50, 225] width 63 height 16
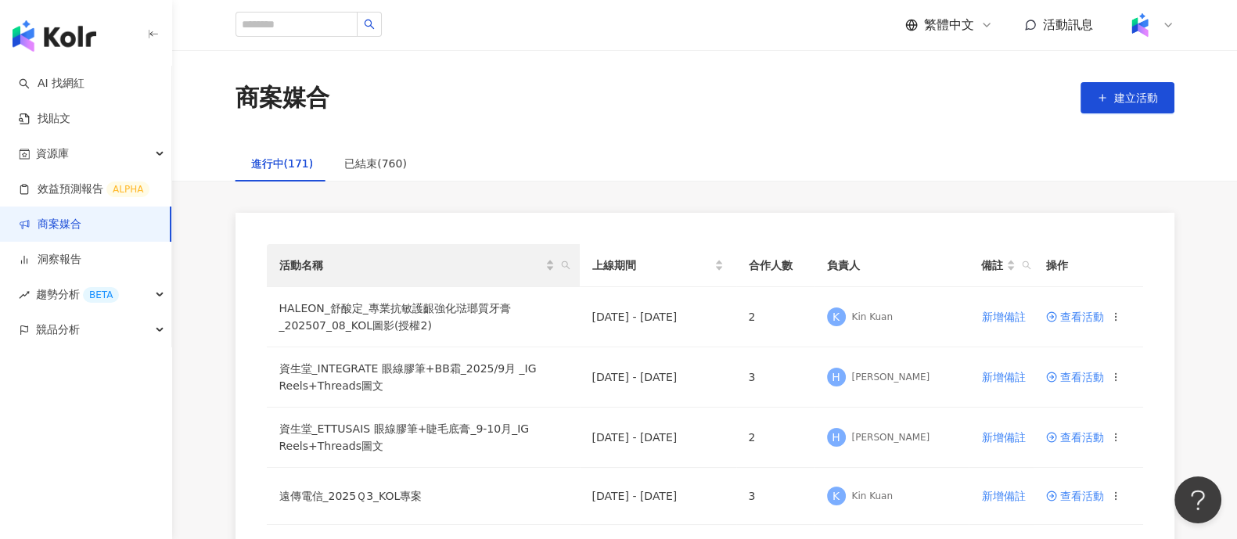
click at [573, 268] on th "活動名稱" at bounding box center [423, 265] width 313 height 43
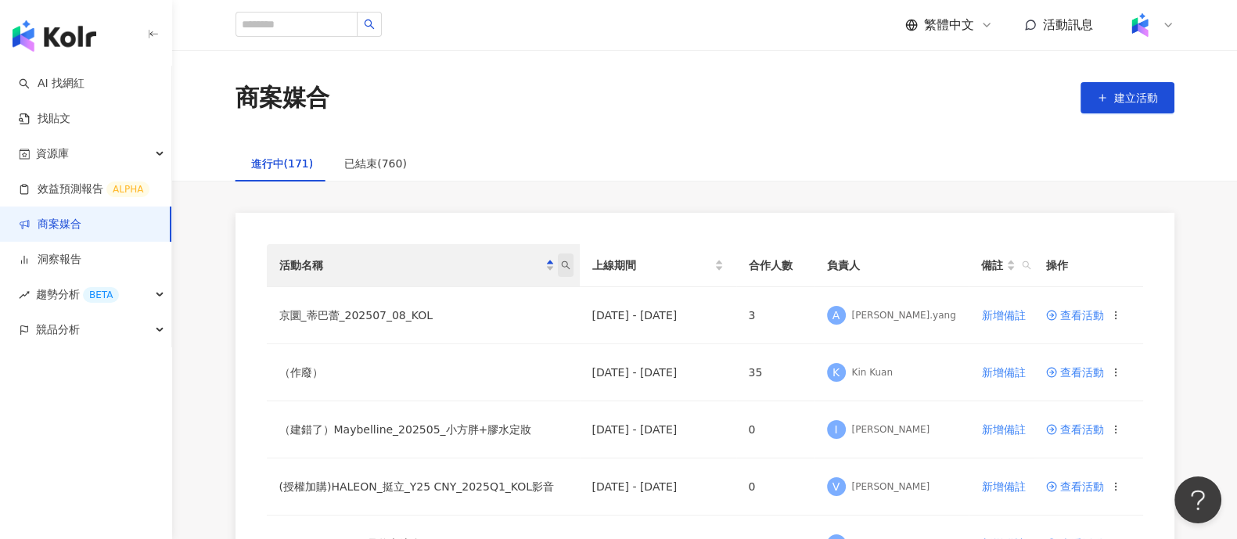
click at [567, 268] on icon "search" at bounding box center [565, 265] width 9 height 9
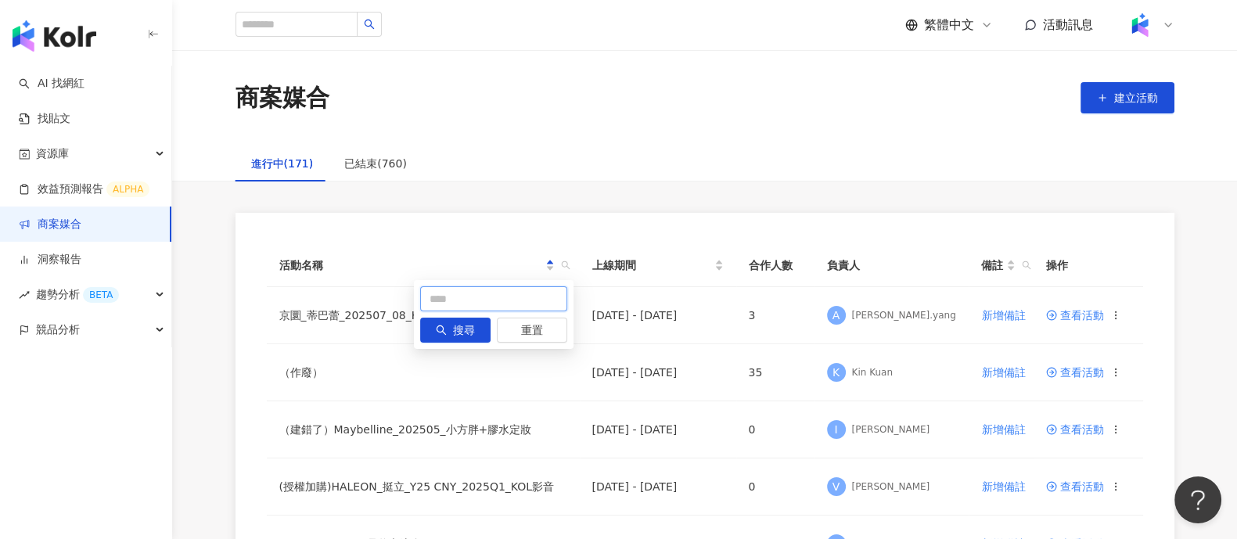
click at [442, 297] on input "text" at bounding box center [493, 298] width 147 height 25
type input "**"
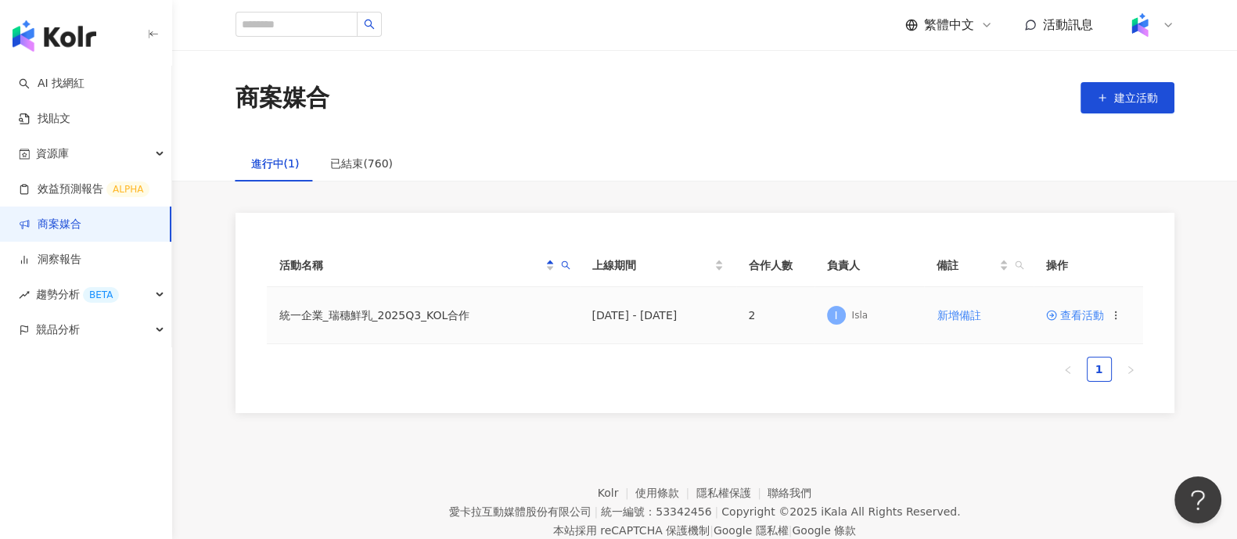
click at [1083, 315] on span "查看活動" at bounding box center [1075, 315] width 58 height 11
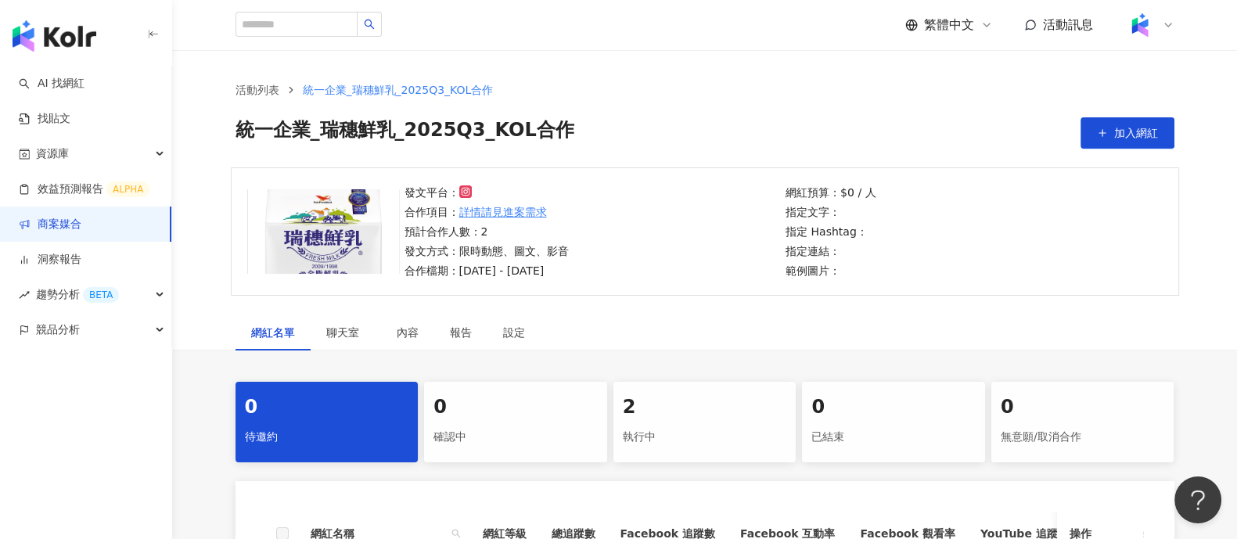
click at [701, 420] on div "2" at bounding box center [705, 407] width 164 height 27
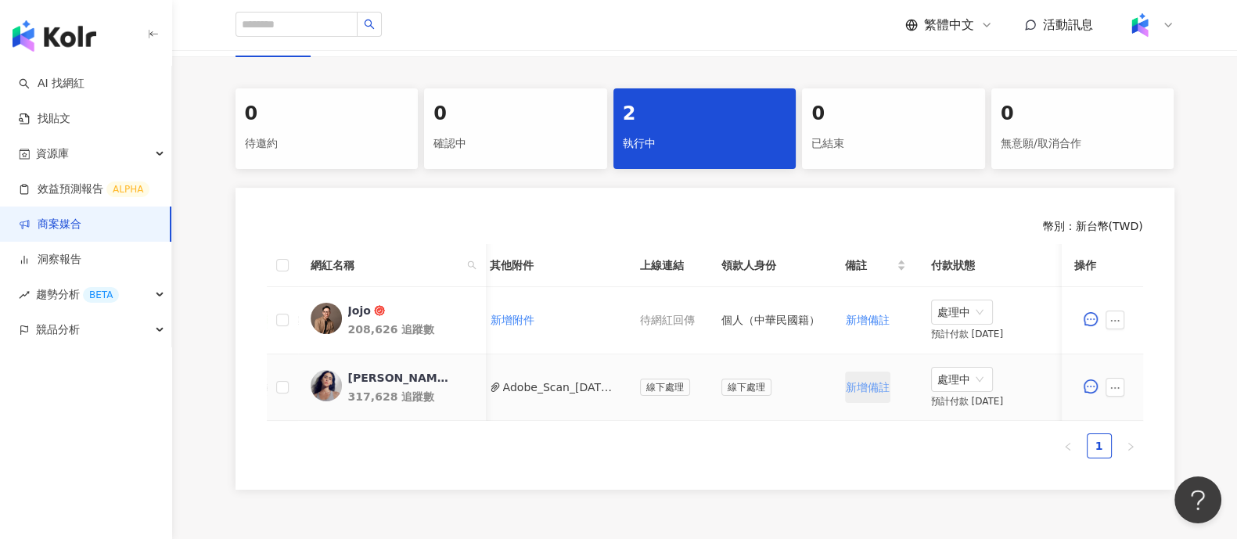
scroll to position [0, 502]
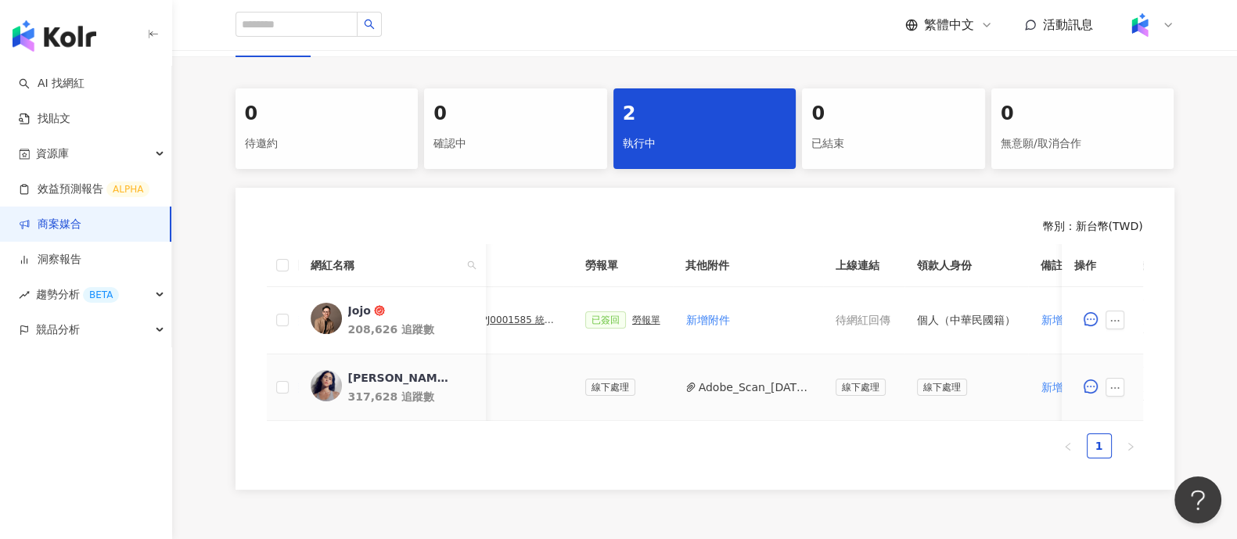
click at [750, 386] on button "Adobe_Scan_[DATE]__1__已合併__1_.pdf" at bounding box center [755, 387] width 112 height 17
click at [81, 224] on link "商案媒合" at bounding box center [50, 225] width 63 height 16
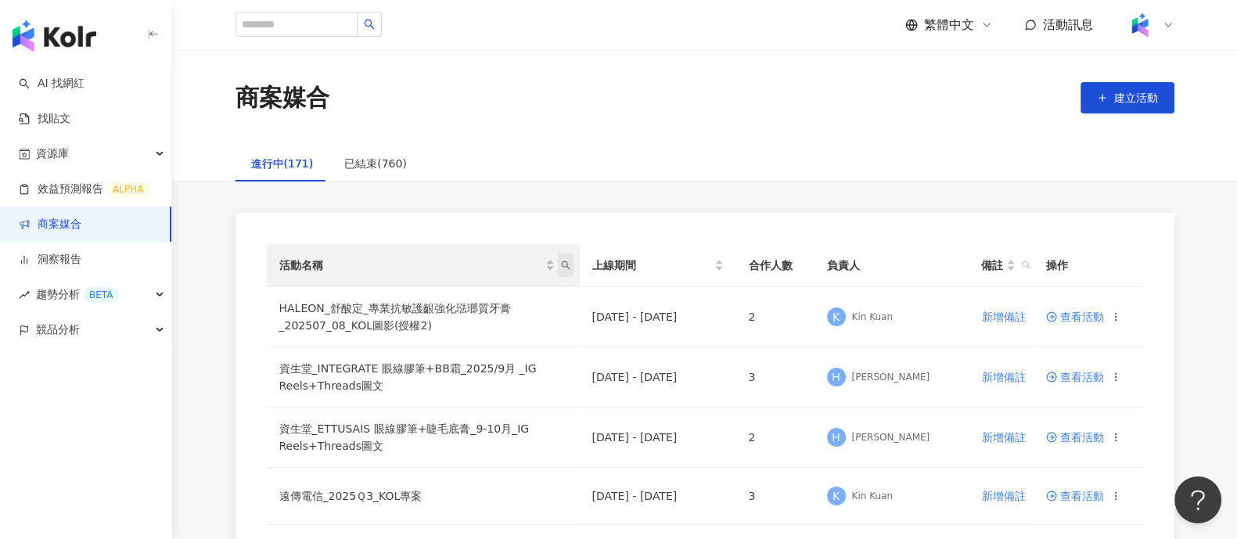
click at [567, 267] on icon "search" at bounding box center [565, 265] width 9 height 9
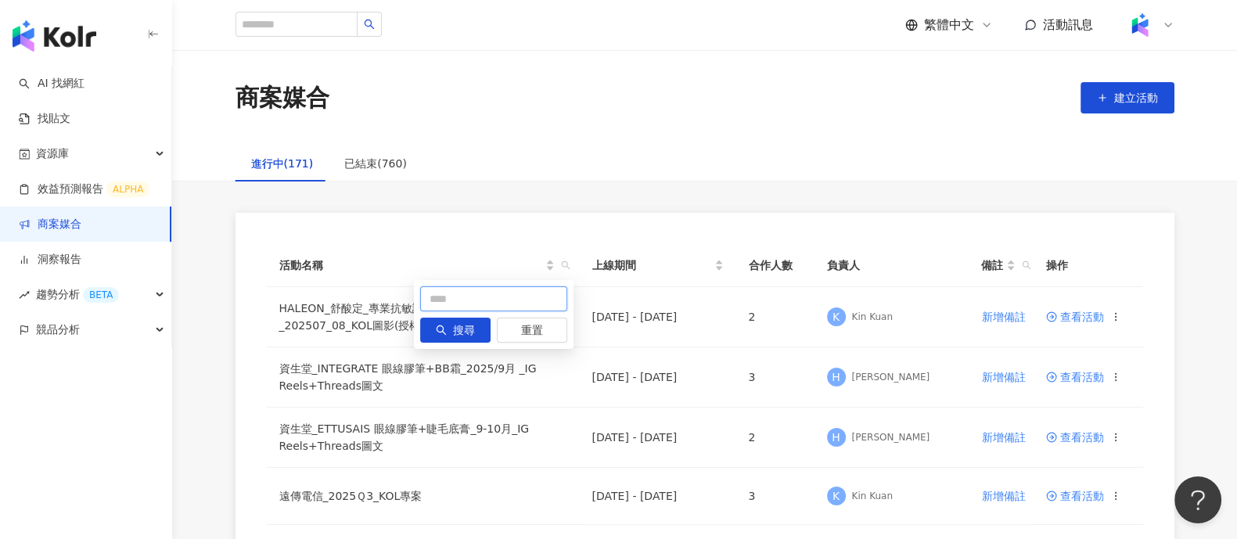
click at [506, 291] on input "text" at bounding box center [493, 298] width 147 height 25
type input "**"
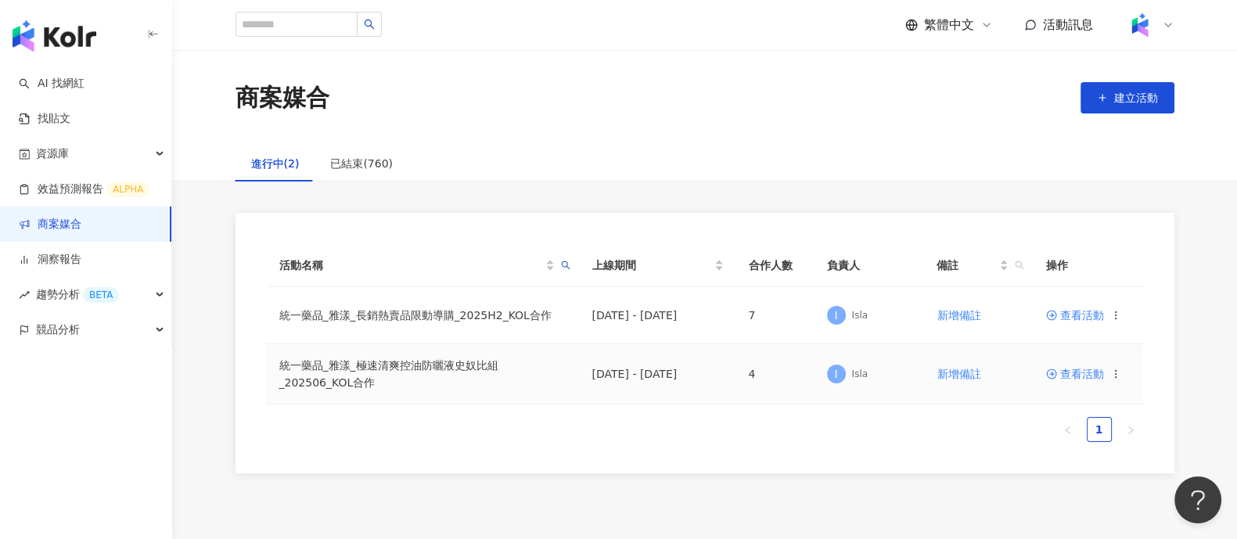
click at [1076, 369] on span "查看活動" at bounding box center [1075, 374] width 58 height 11
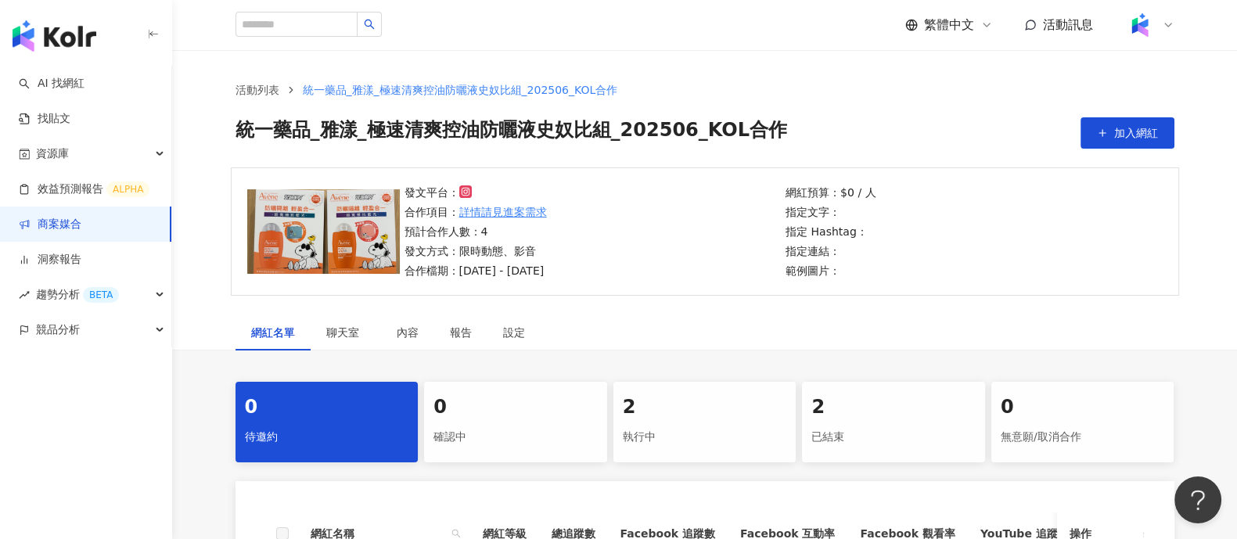
scroll to position [195, 0]
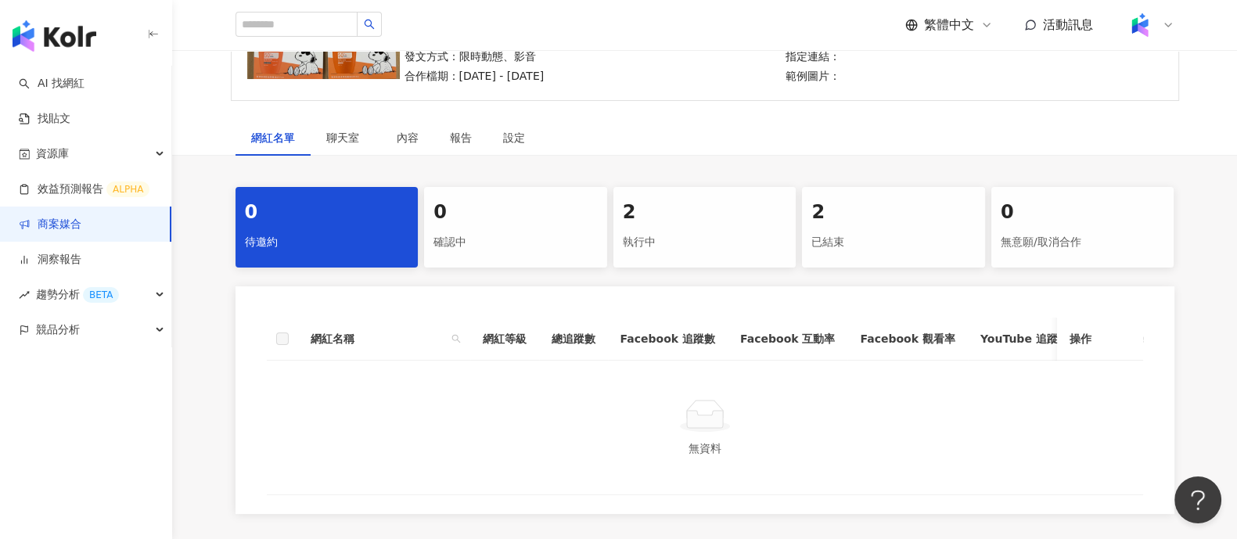
click at [694, 225] on div "2 執行中" at bounding box center [705, 227] width 183 height 81
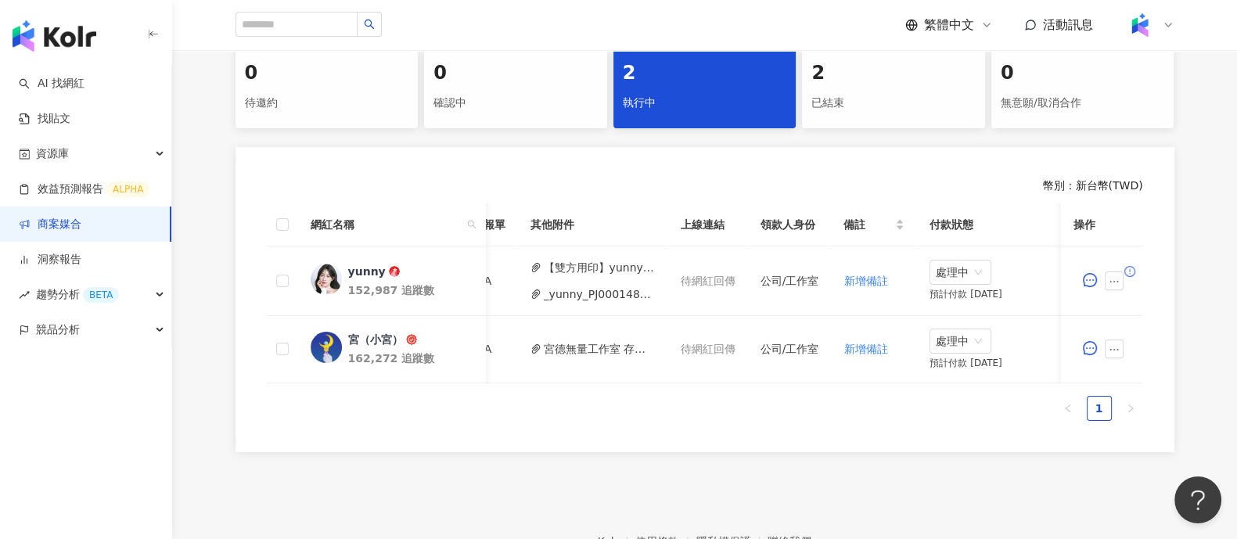
scroll to position [444, 0]
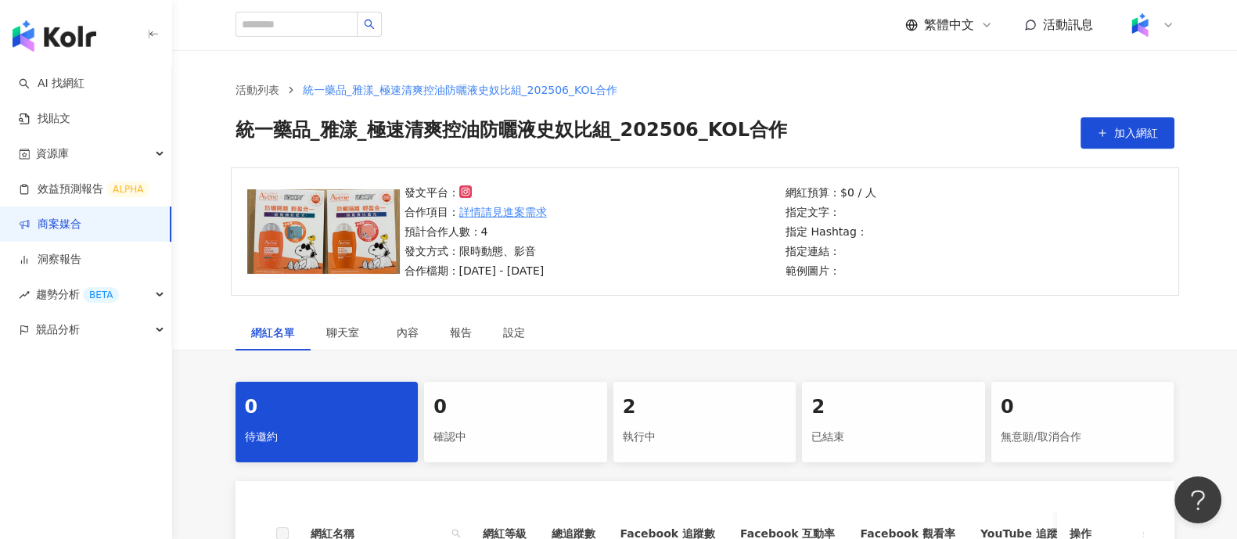
click at [81, 220] on link "商案媒合" at bounding box center [50, 225] width 63 height 16
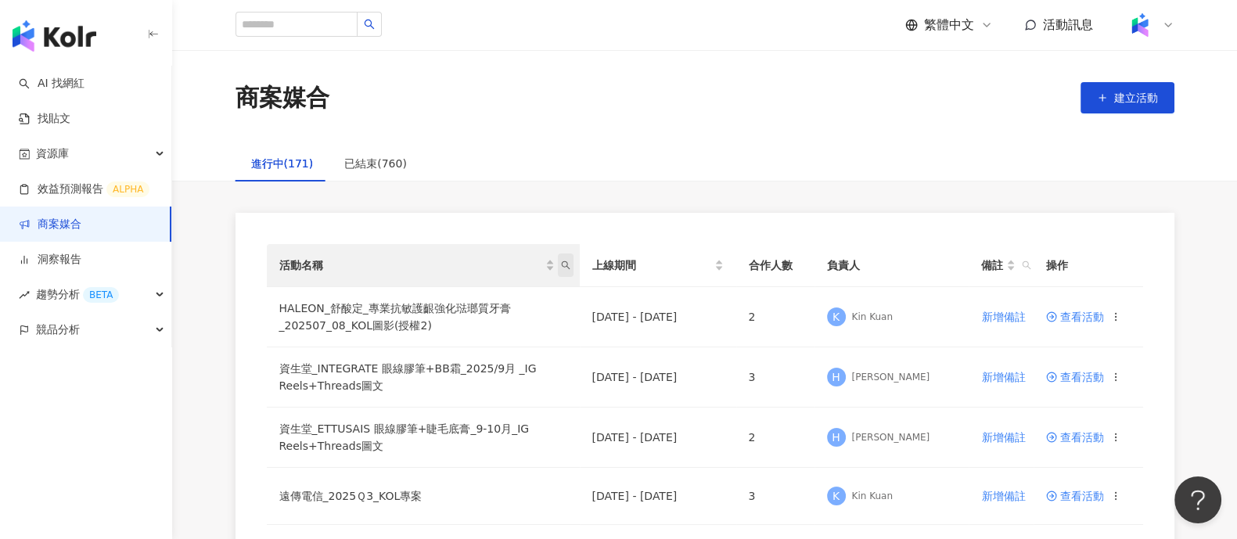
click at [564, 261] on icon "search" at bounding box center [565, 265] width 9 height 9
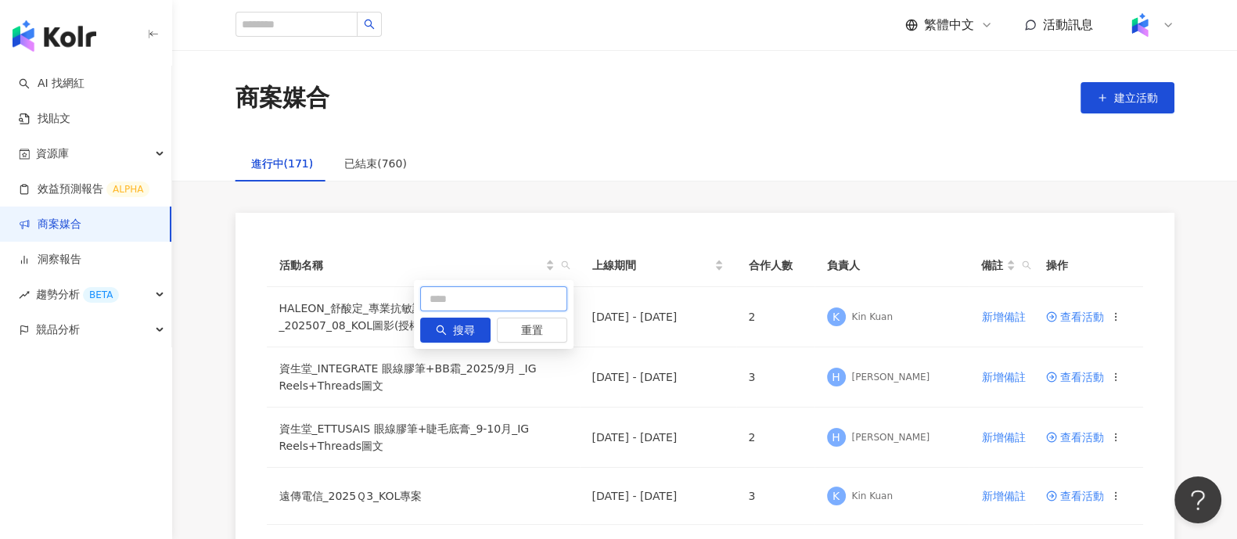
click at [510, 303] on input "text" at bounding box center [493, 298] width 147 height 25
type input "**"
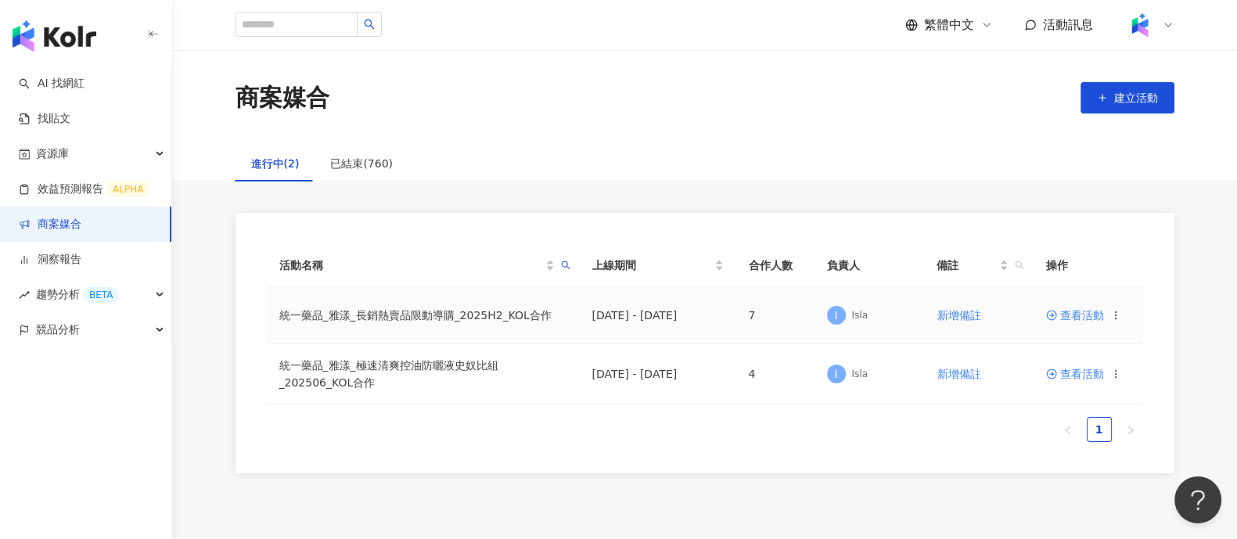
click at [1081, 310] on span "查看活動" at bounding box center [1075, 315] width 58 height 11
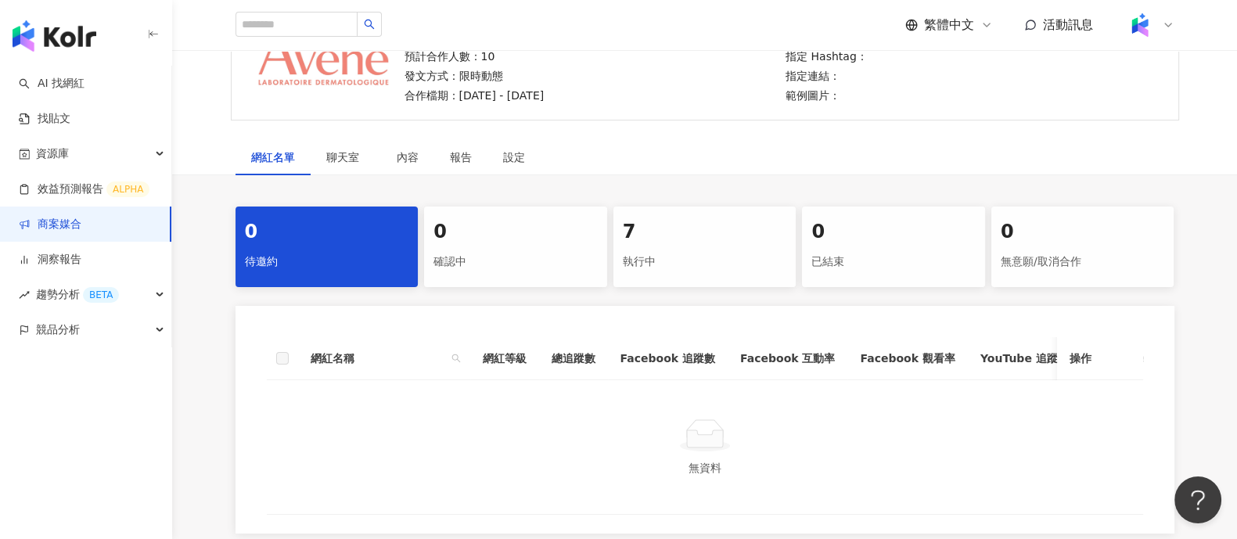
scroll to position [294, 0]
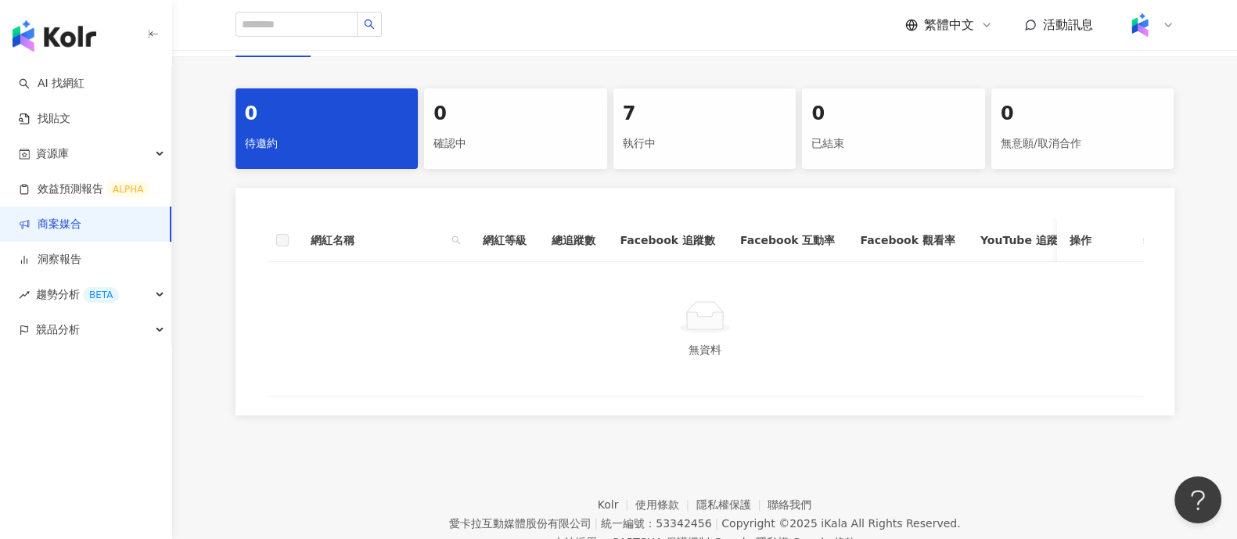
click at [635, 124] on div "7" at bounding box center [705, 114] width 164 height 27
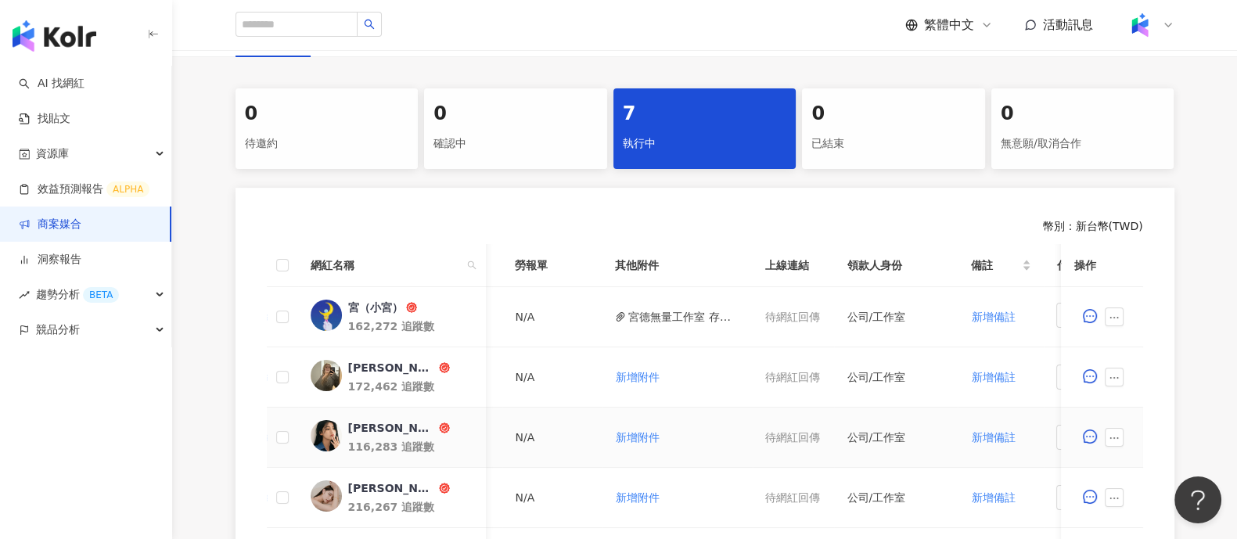
scroll to position [0, 516]
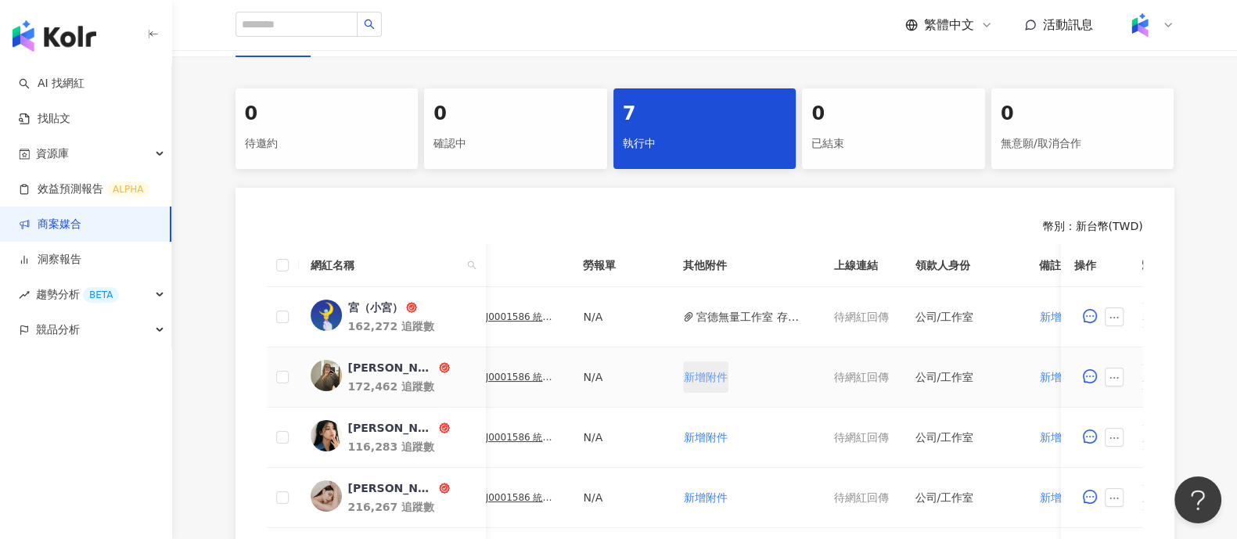
click at [704, 377] on span "新增附件" at bounding box center [706, 377] width 44 height 13
click at [743, 319] on button "Dolly委刊單_DO_202508003_雅漾_DO_202508003_signed.pdf" at bounding box center [753, 316] width 112 height 17
